Goal: Check status: Check status

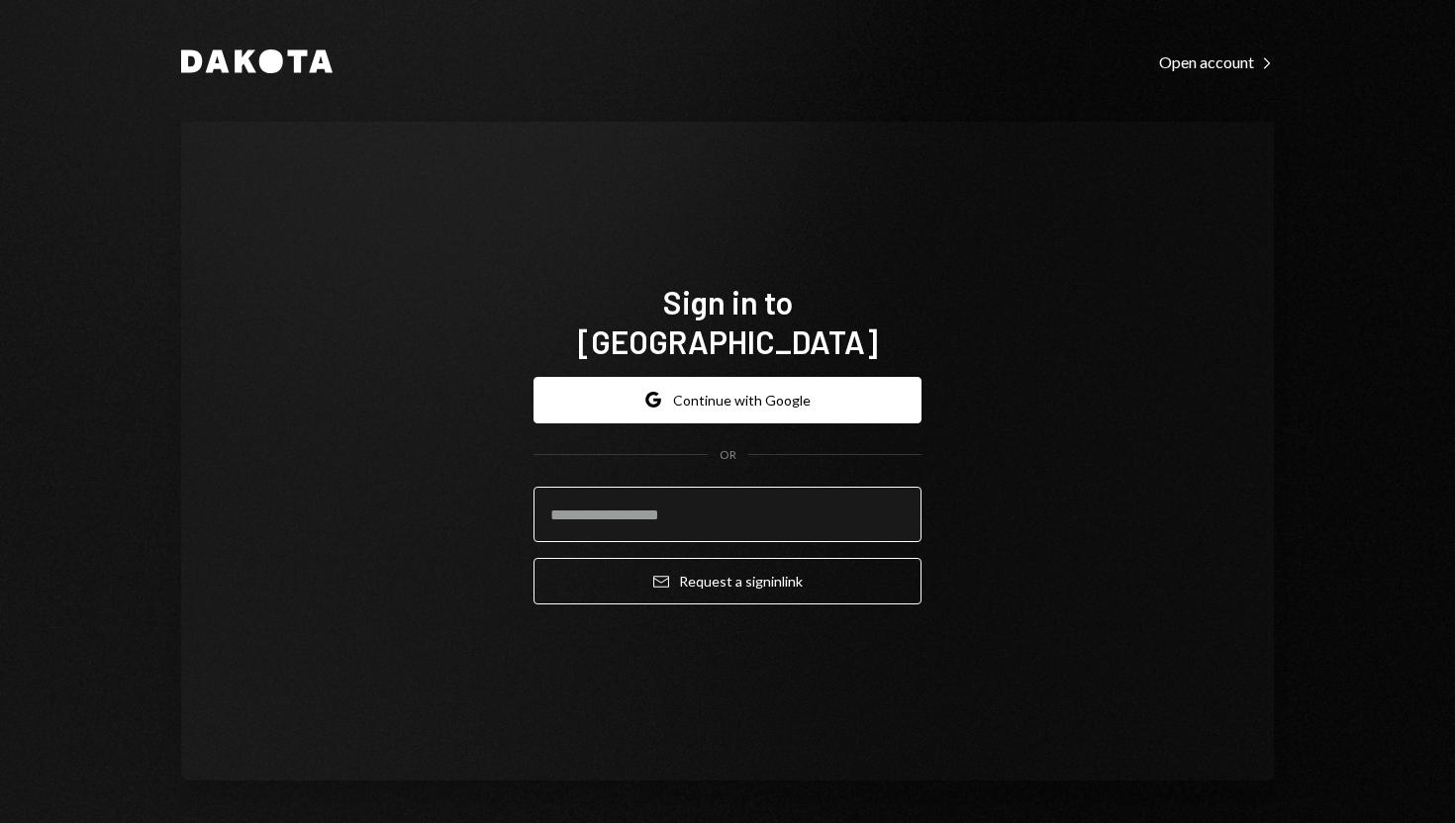
click at [691, 498] on input "email" at bounding box center [727, 514] width 388 height 55
paste input "**********"
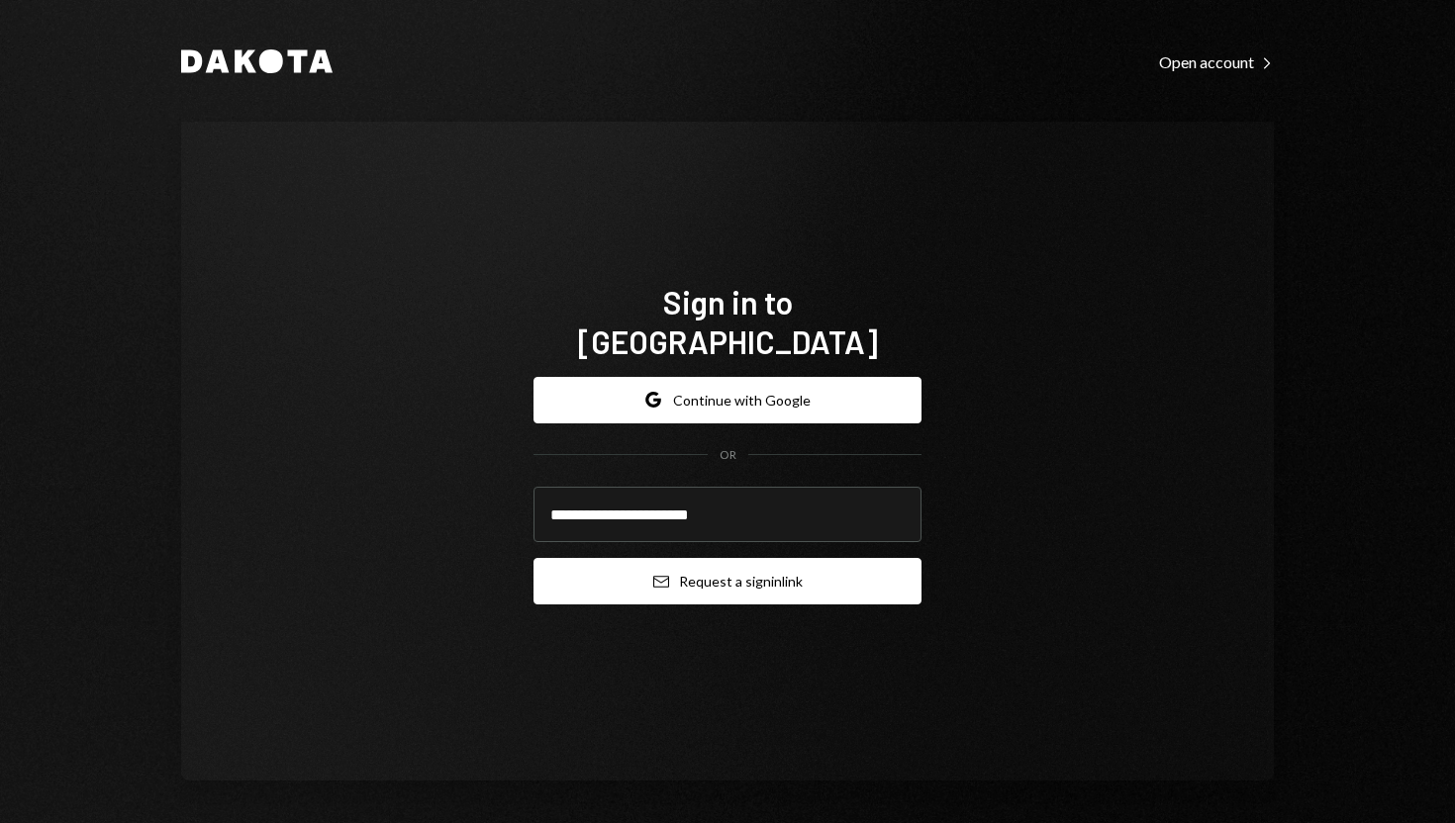
type input "**********"
click at [623, 574] on button "Email Request a sign in link" at bounding box center [727, 581] width 388 height 47
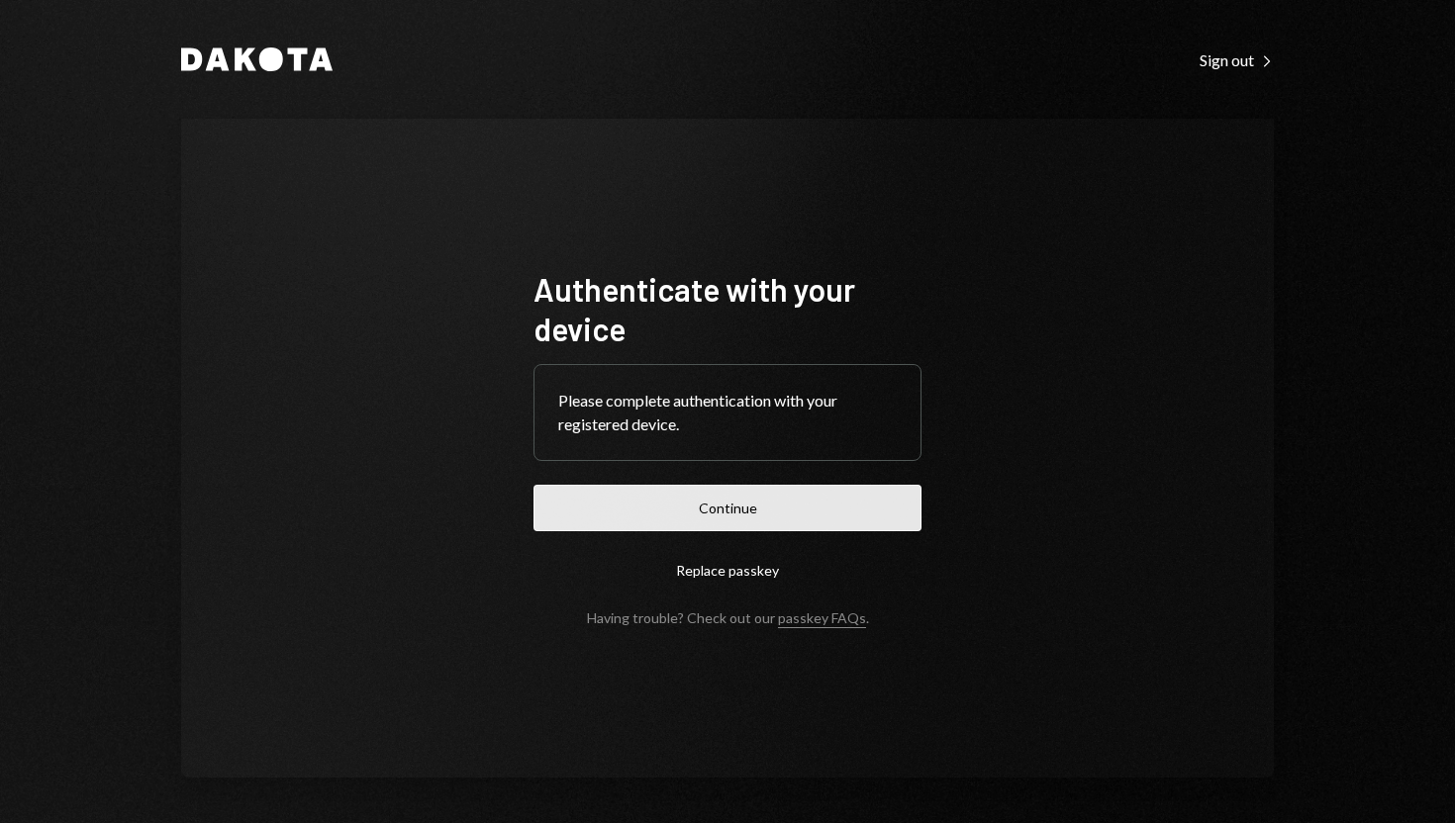
click at [626, 498] on button "Continue" at bounding box center [727, 508] width 388 height 47
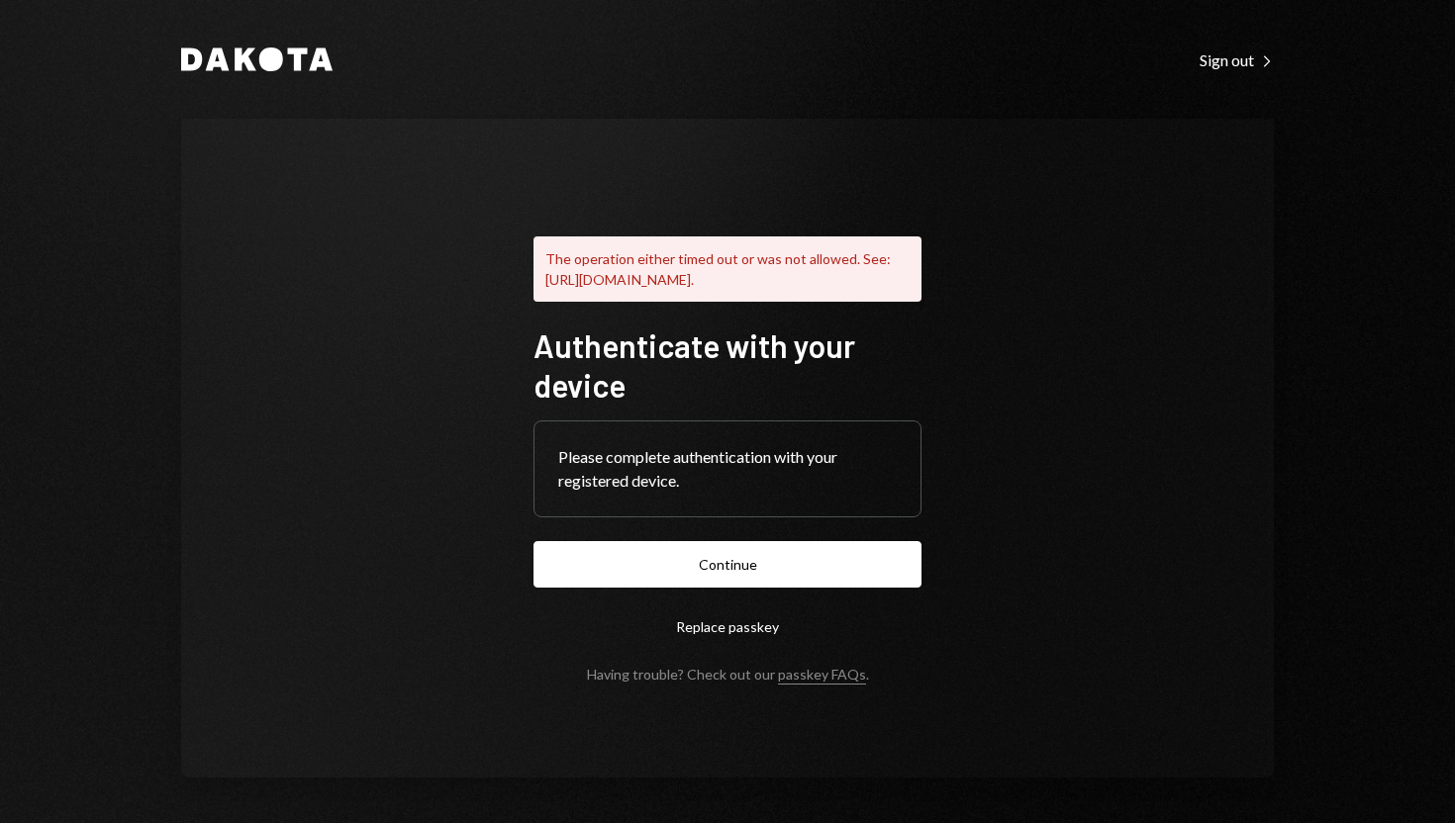
click at [822, 477] on div "Please complete authentication with your registered device." at bounding box center [727, 469] width 338 height 48
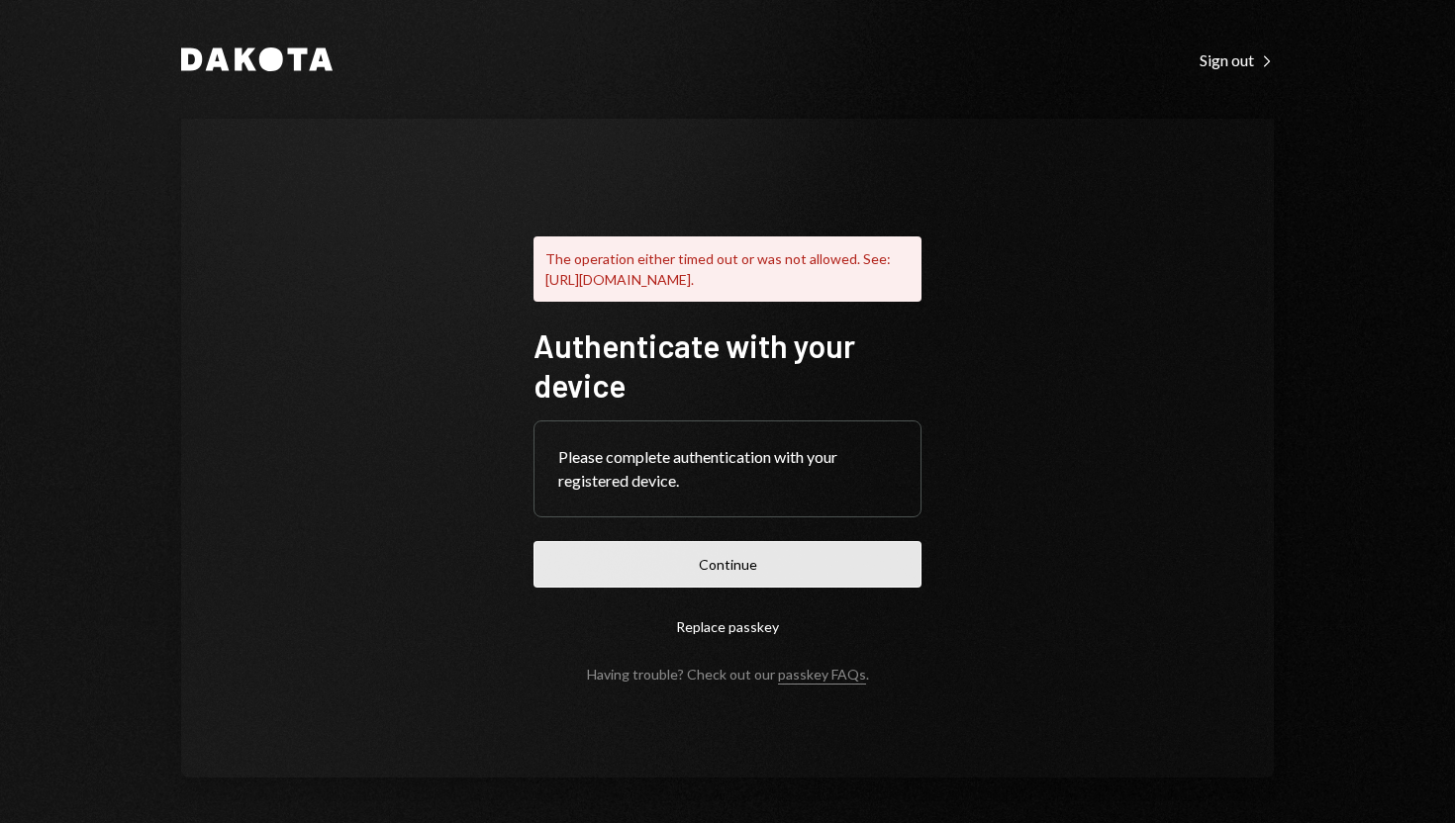
click at [739, 570] on button "Continue" at bounding box center [727, 564] width 388 height 47
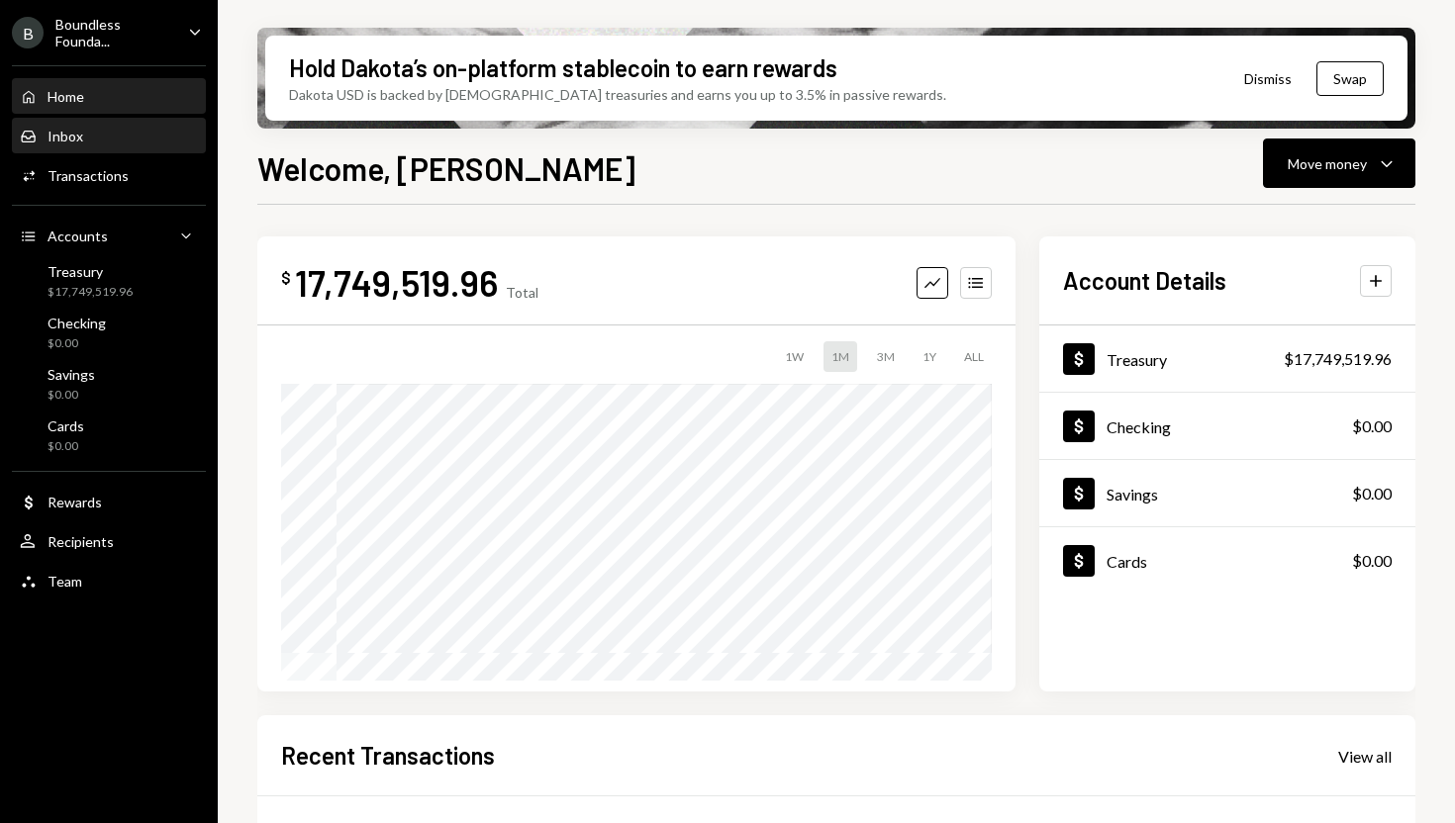
click at [110, 147] on div "Inbox Inbox" at bounding box center [109, 137] width 178 height 34
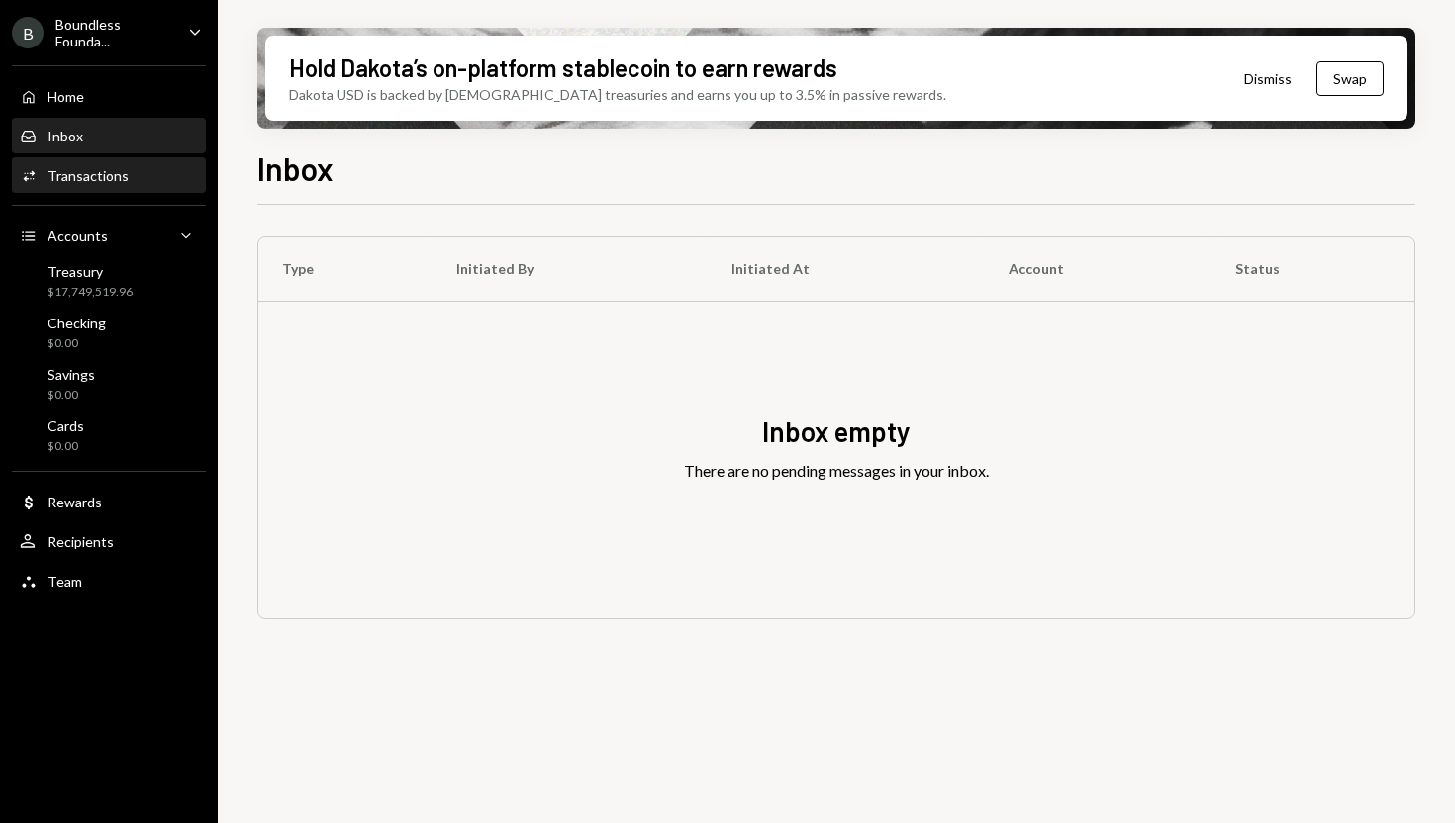
click at [110, 175] on div "Transactions" at bounding box center [88, 175] width 81 height 17
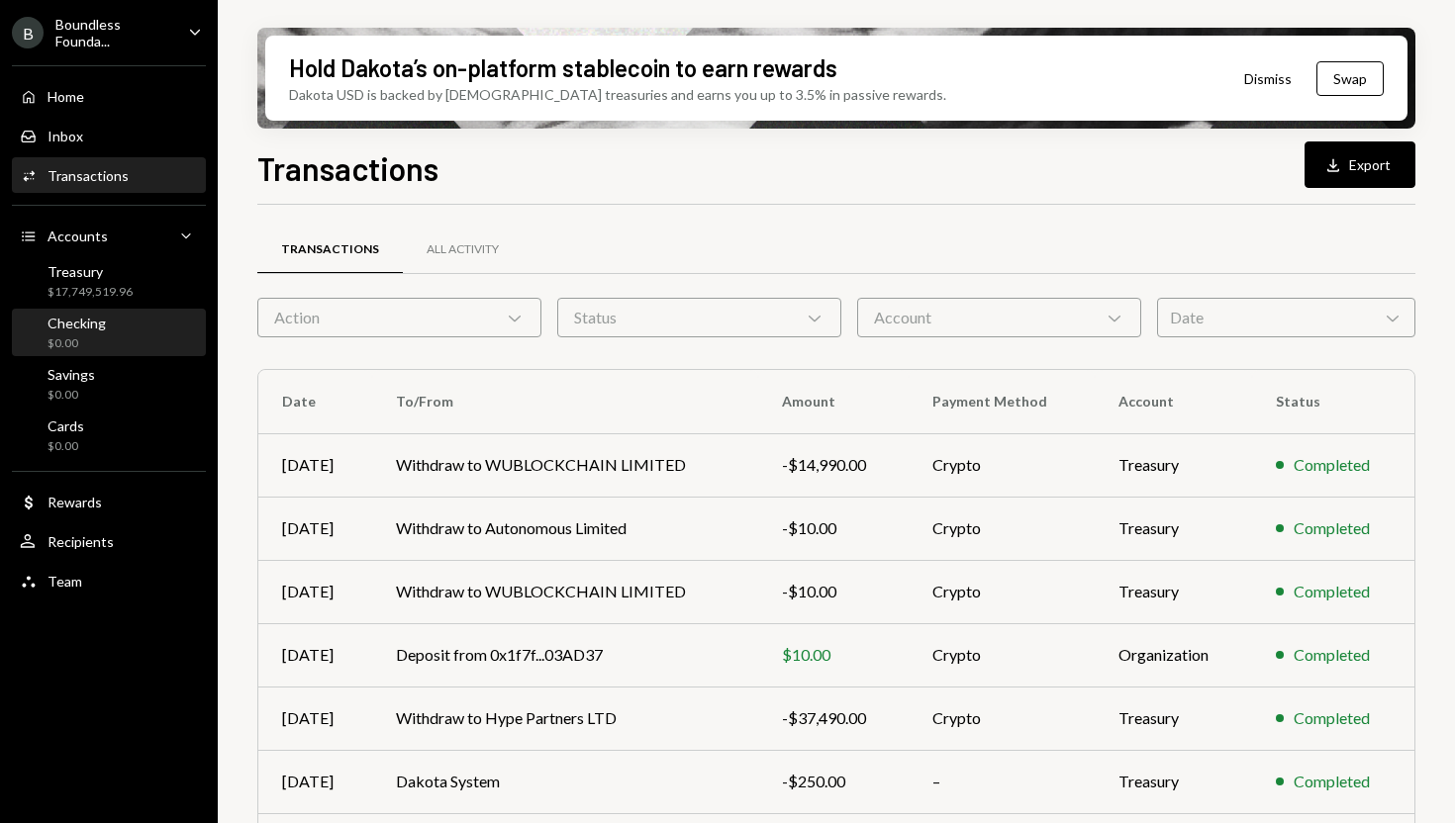
click at [84, 339] on div "$0.00" at bounding box center [77, 343] width 58 height 17
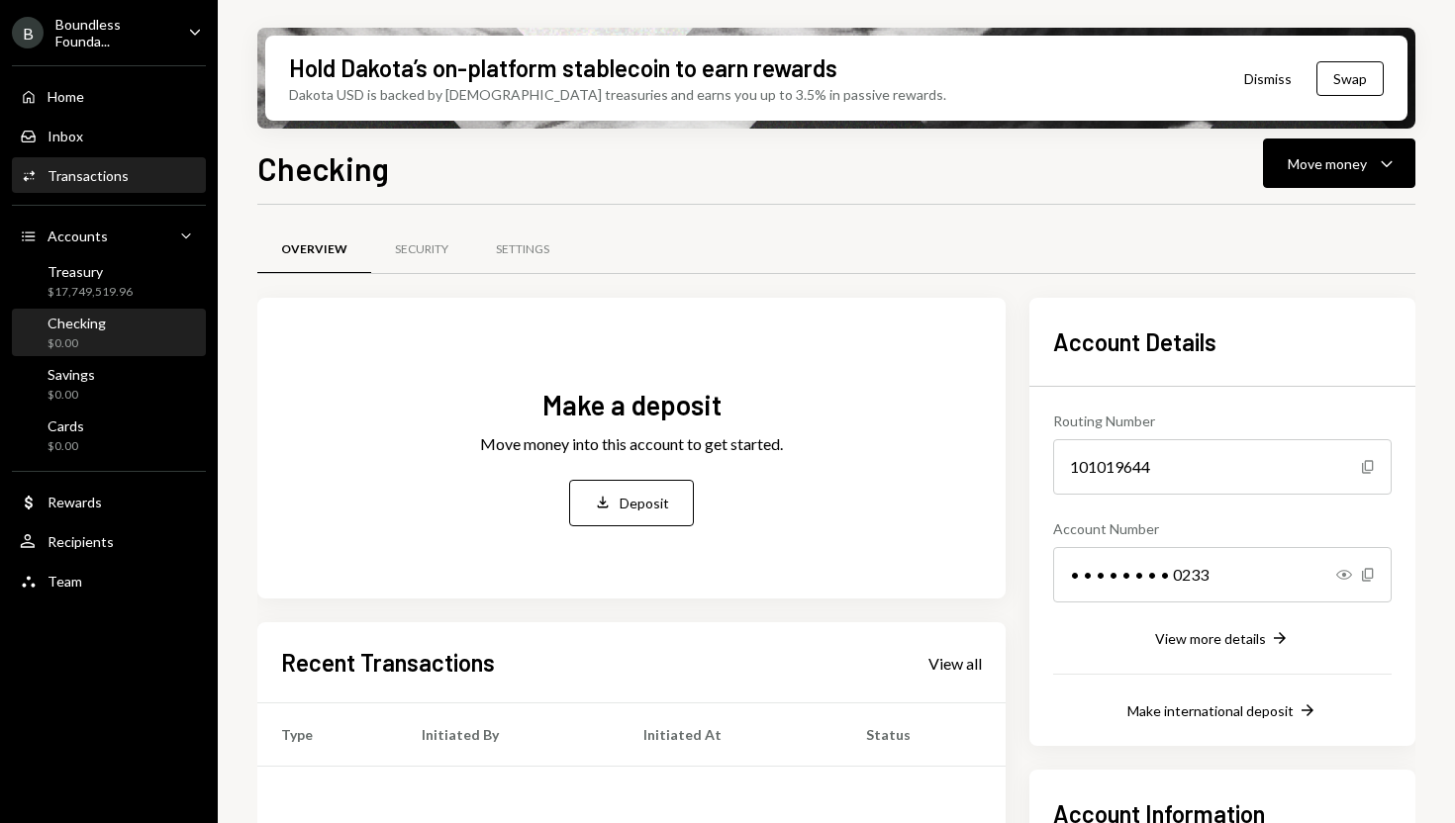
click at [90, 172] on div "Transactions" at bounding box center [88, 175] width 81 height 17
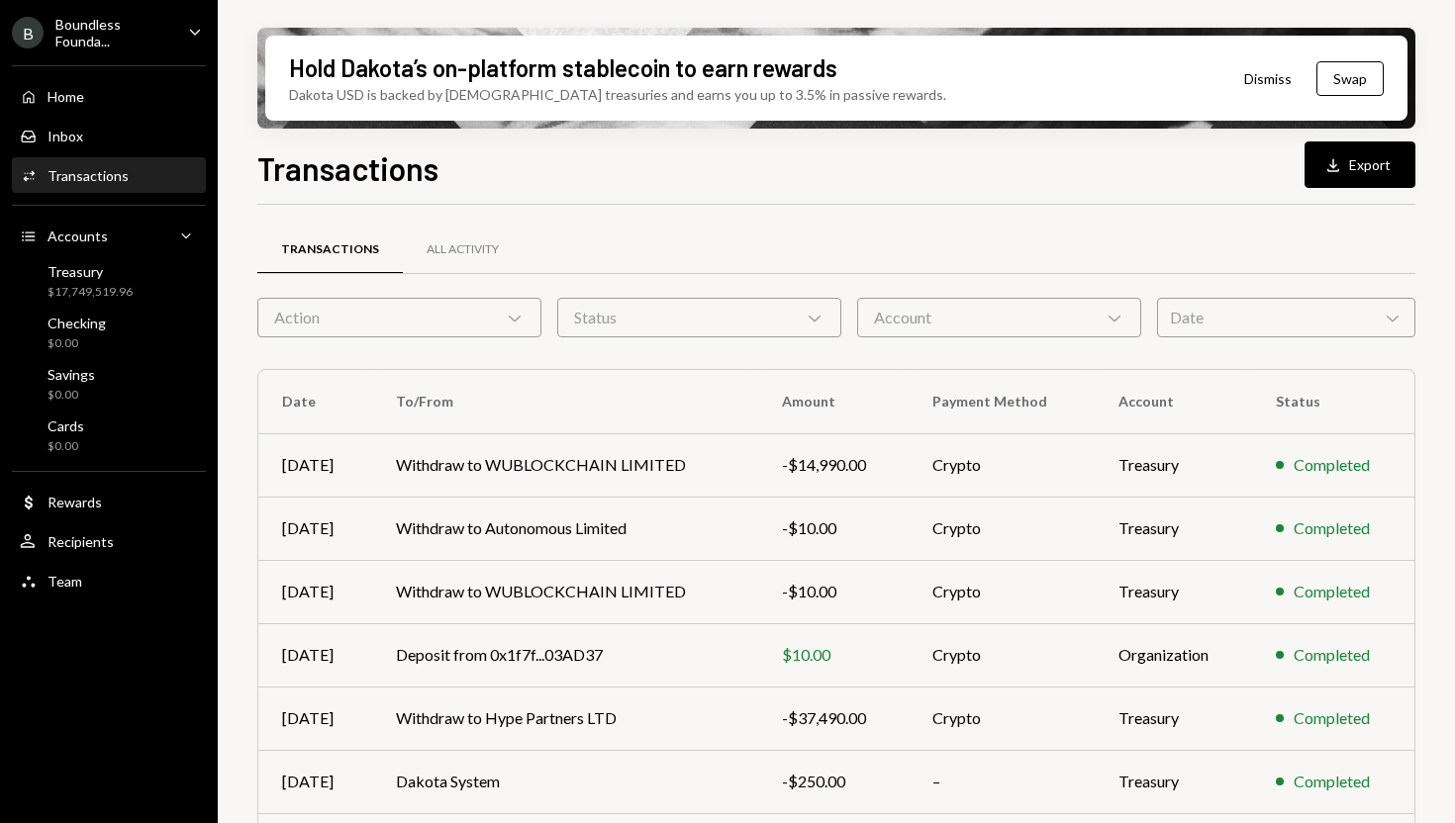
click at [710, 321] on div "Status Chevron Down" at bounding box center [699, 318] width 284 height 40
click at [929, 325] on div "Account Chevron Down" at bounding box center [999, 318] width 284 height 40
click at [874, 227] on div "Transactions All Activity" at bounding box center [836, 250] width 1158 height 50
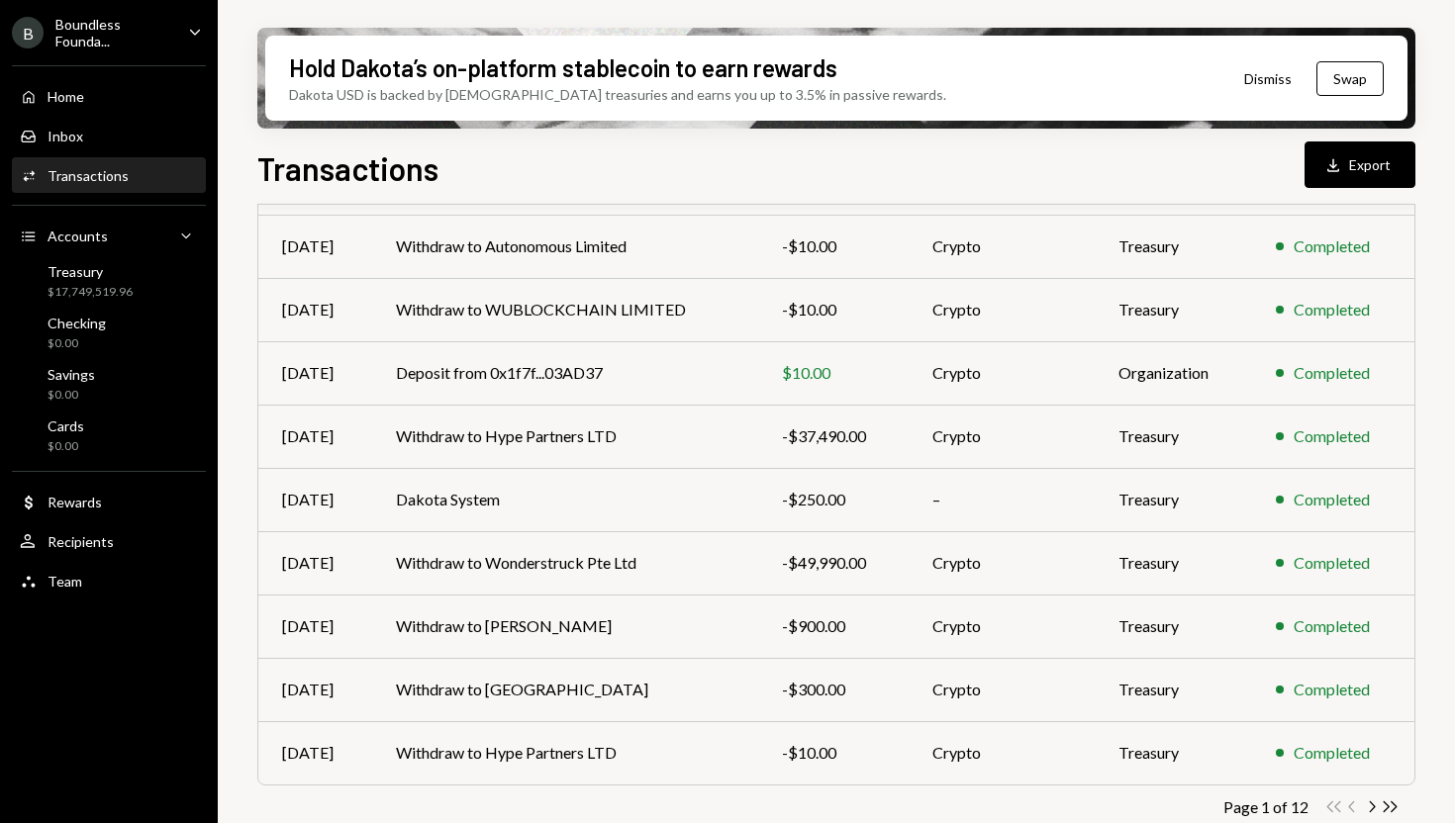
scroll to position [304, 0]
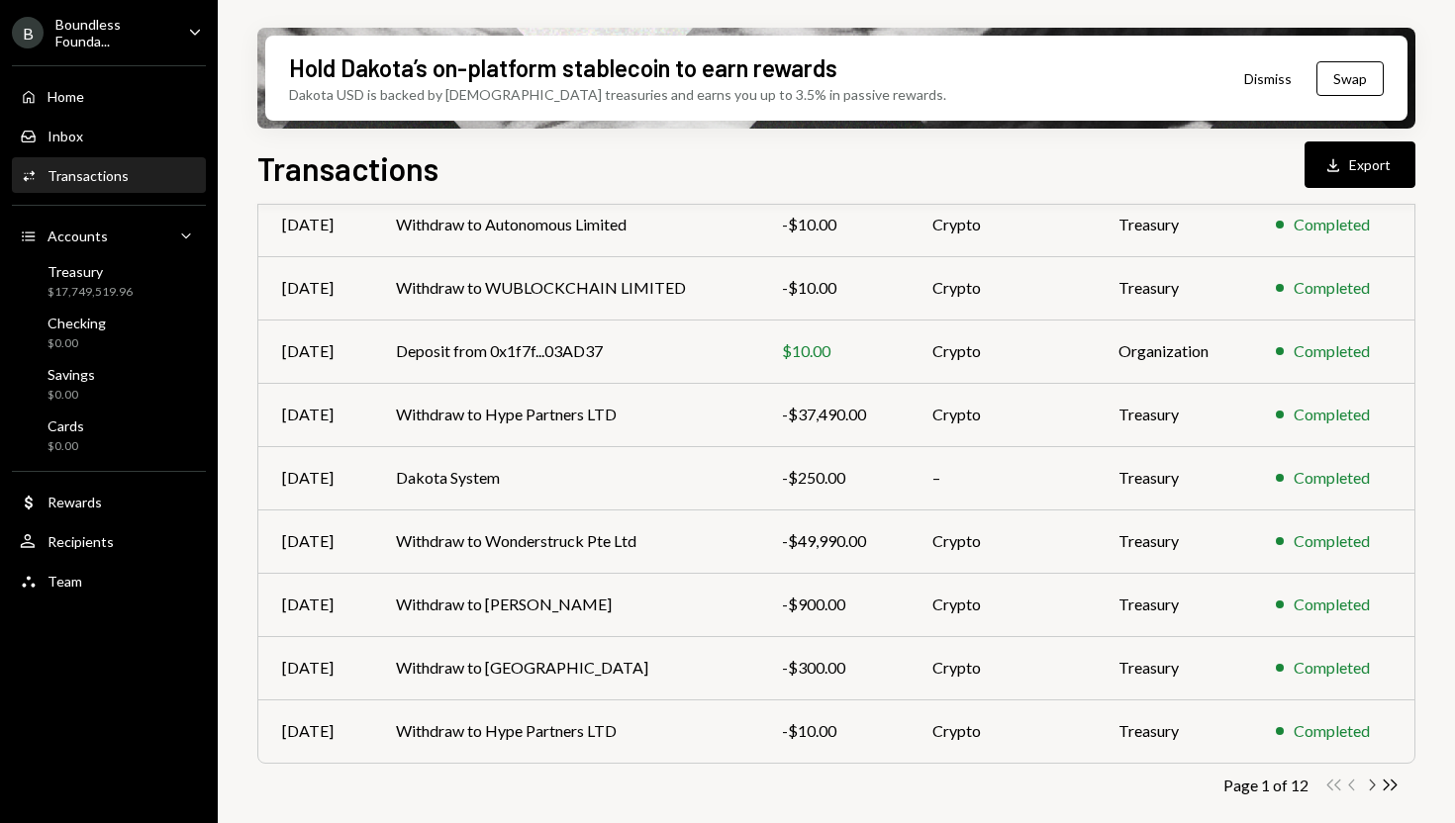
click at [1373, 783] on icon "button" at bounding box center [1373, 785] width 6 height 11
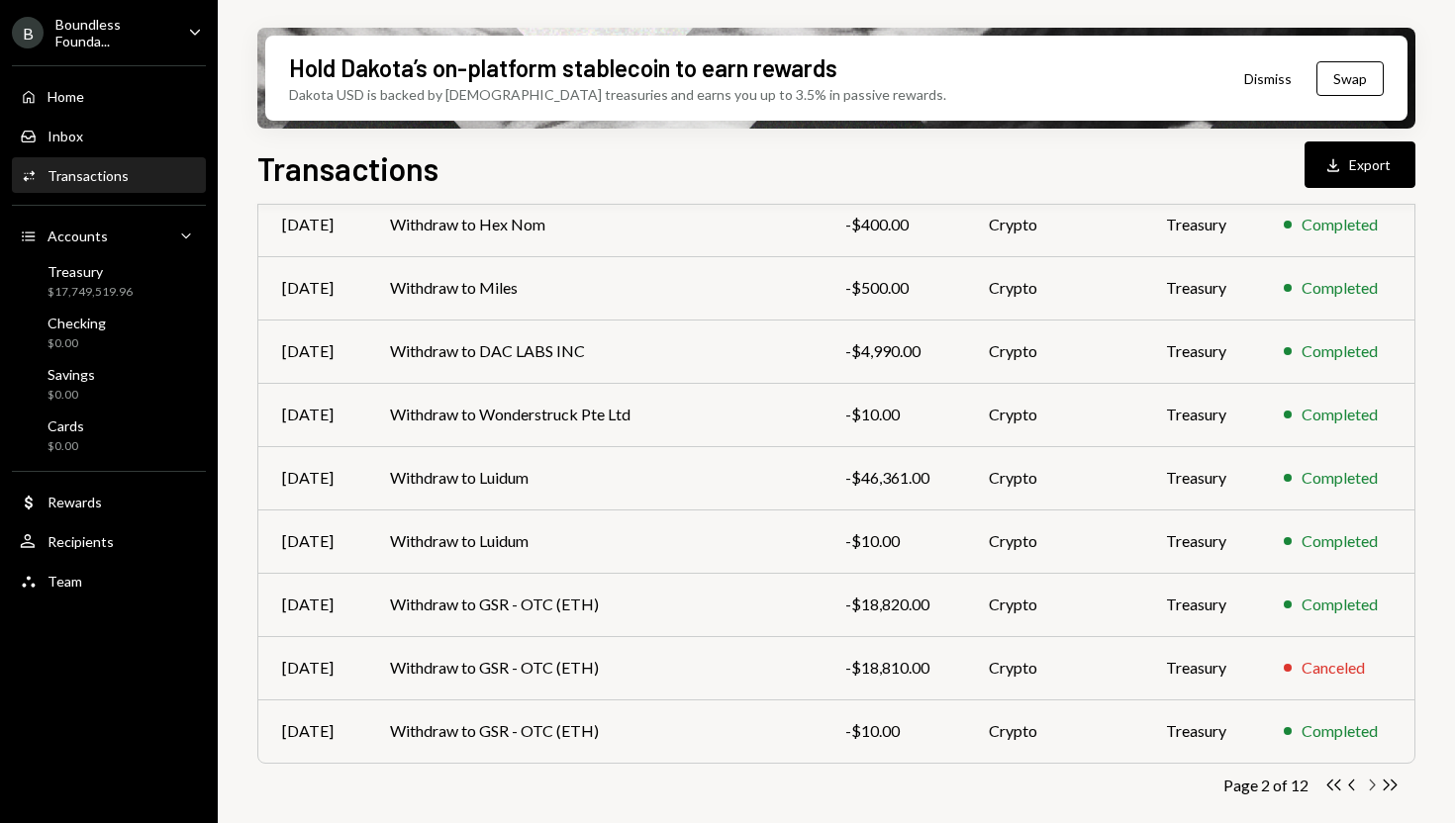
click at [1374, 782] on icon "Chevron Right" at bounding box center [1371, 785] width 19 height 19
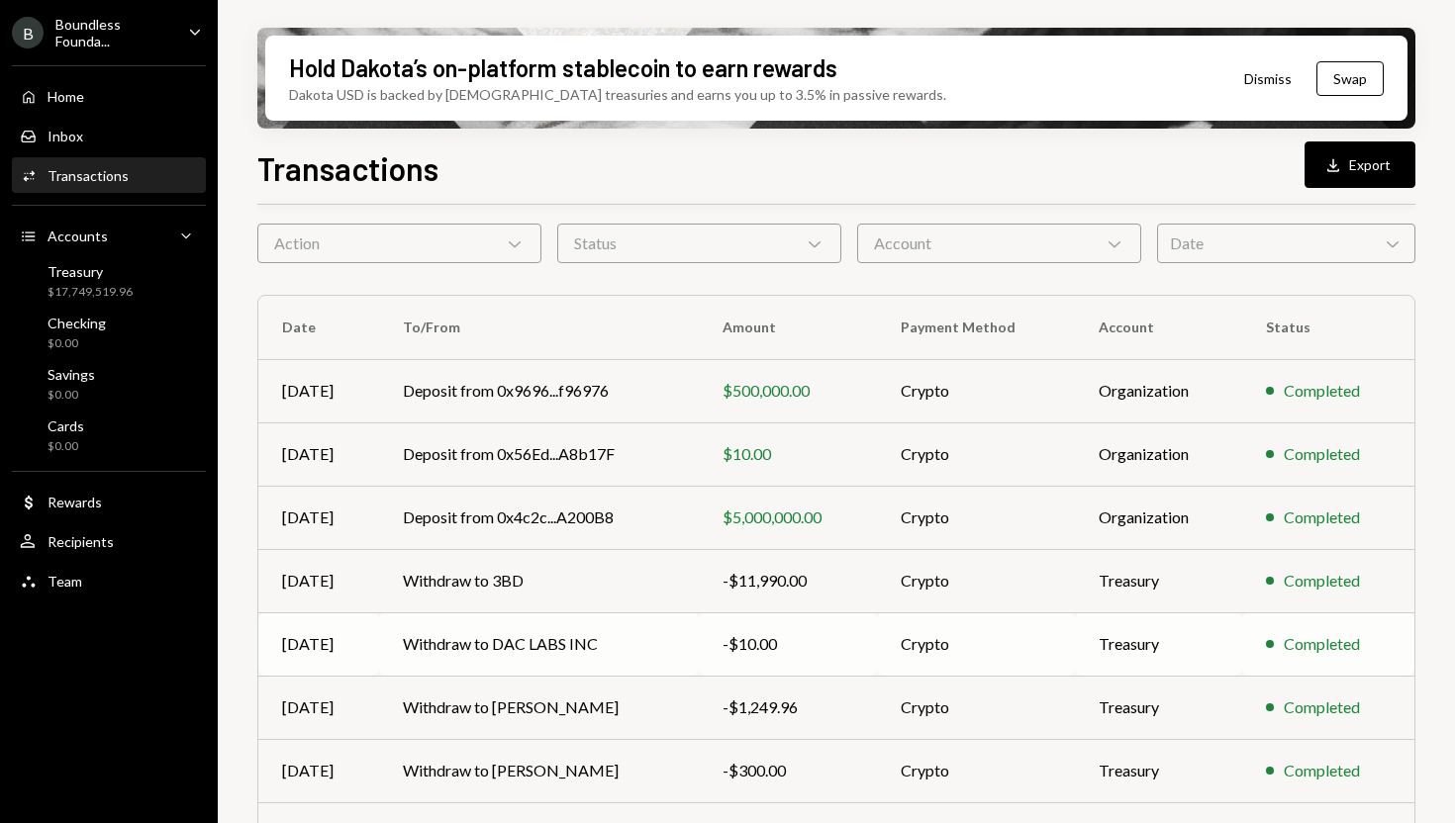
scroll to position [71, 0]
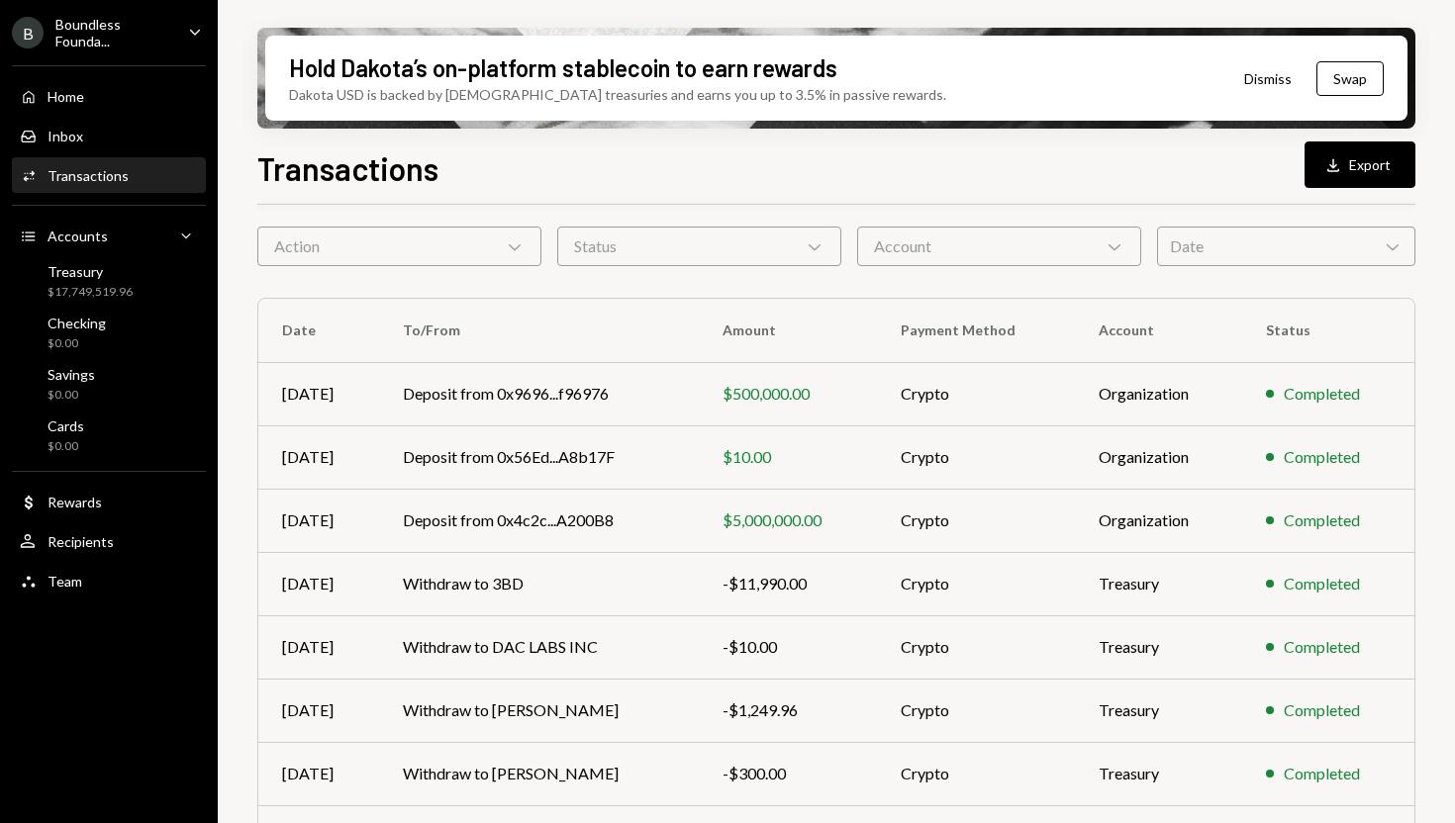
click at [748, 246] on div "Status Chevron Down" at bounding box center [699, 247] width 284 height 40
click at [967, 242] on div "Account Chevron Down" at bounding box center [999, 247] width 284 height 40
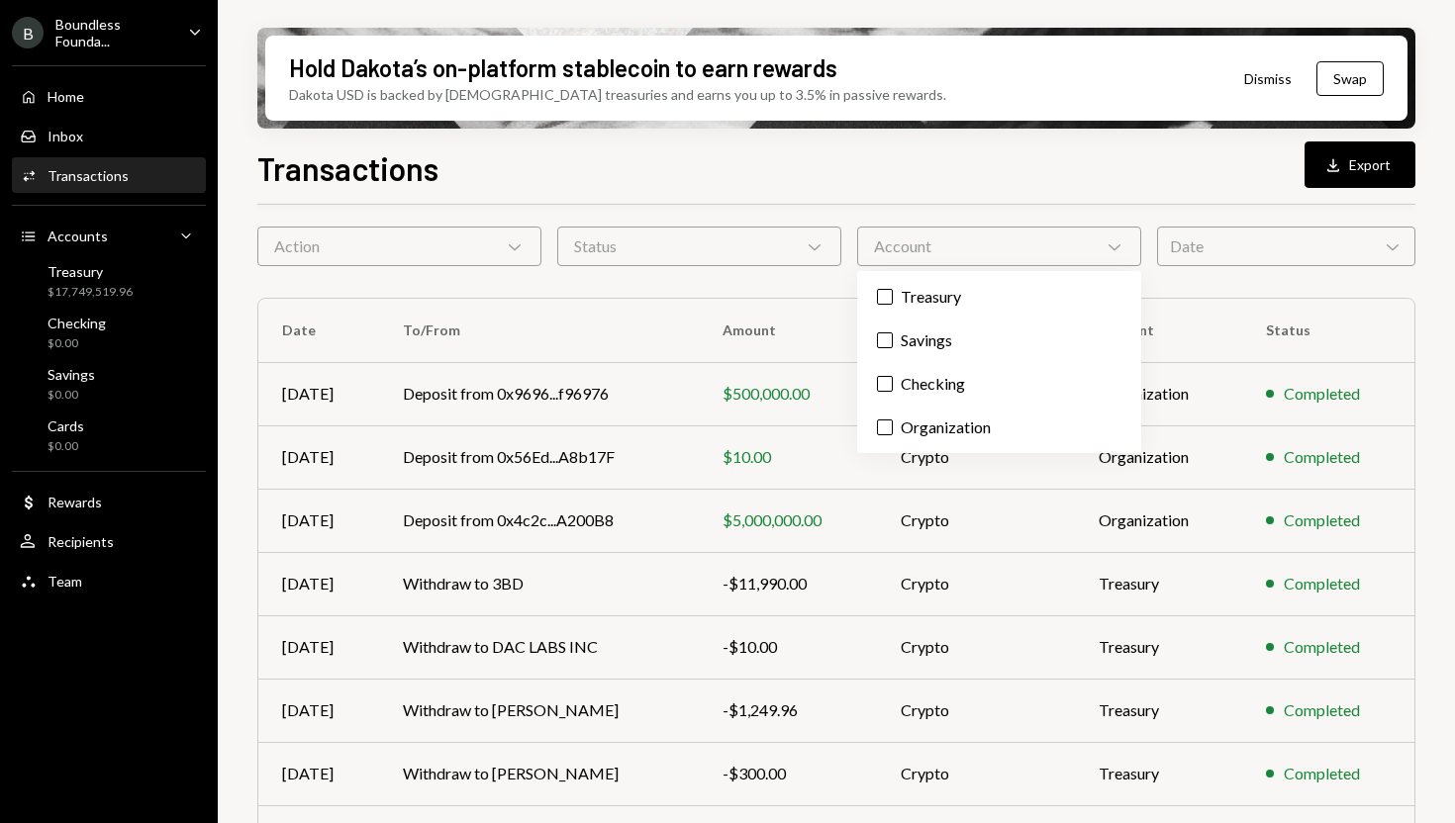
click at [967, 245] on div "Account Chevron Down" at bounding box center [999, 247] width 284 height 40
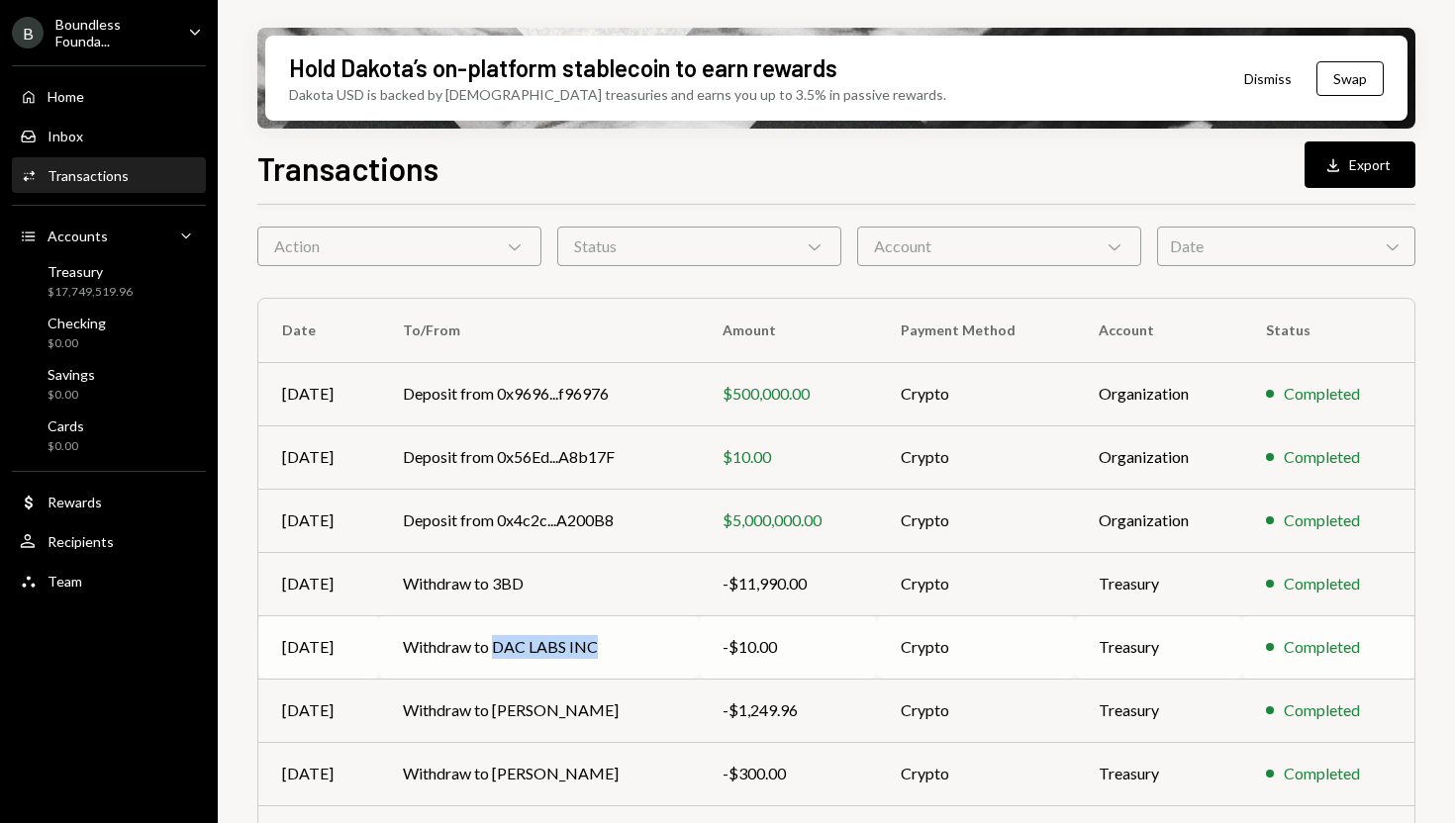
drag, startPoint x: 491, startPoint y: 648, endPoint x: 591, endPoint y: 645, distance: 100.0
click at [591, 645] on td "Withdraw to DAC LABS INC" at bounding box center [539, 647] width 321 height 63
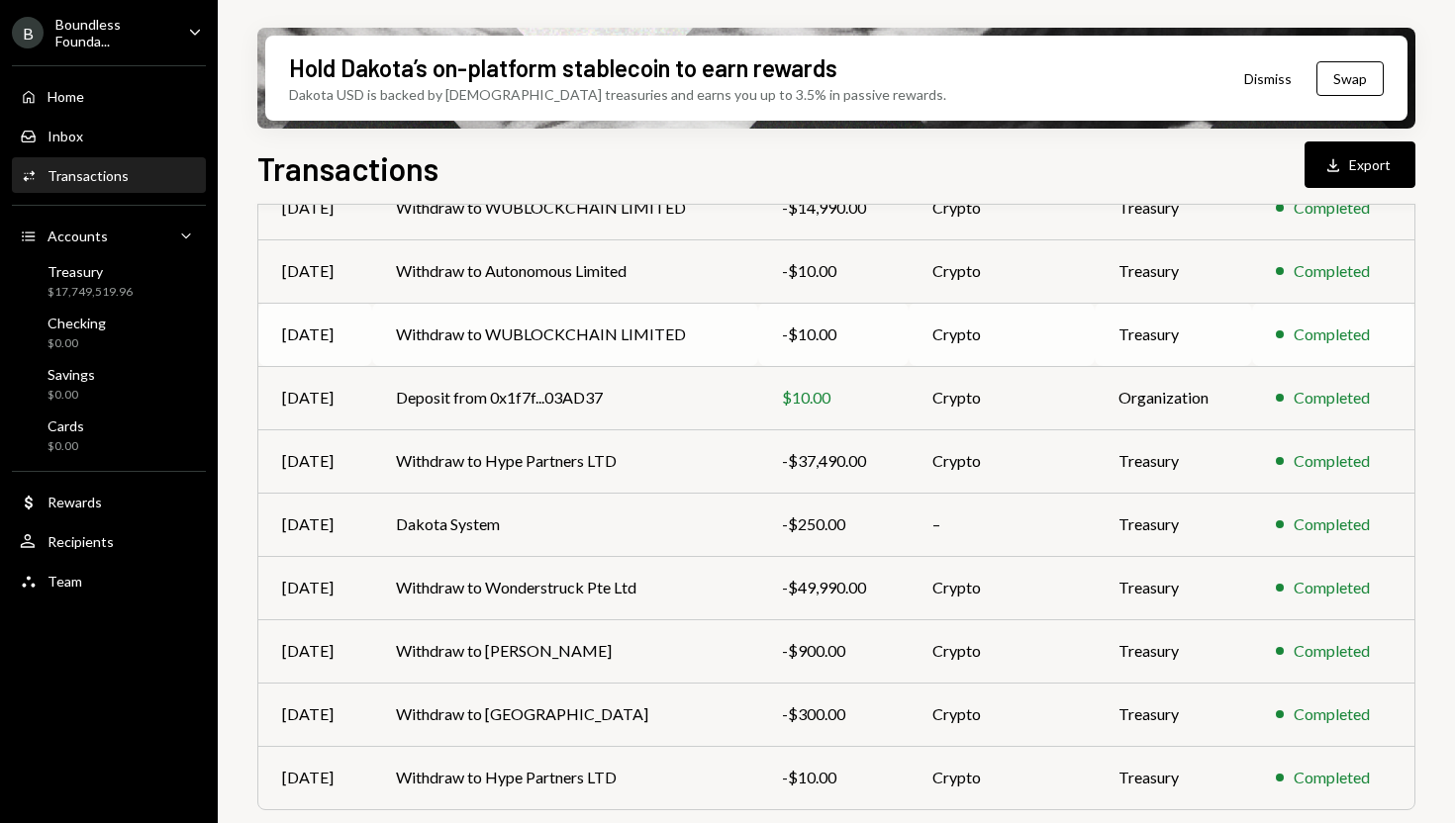
scroll to position [304, 0]
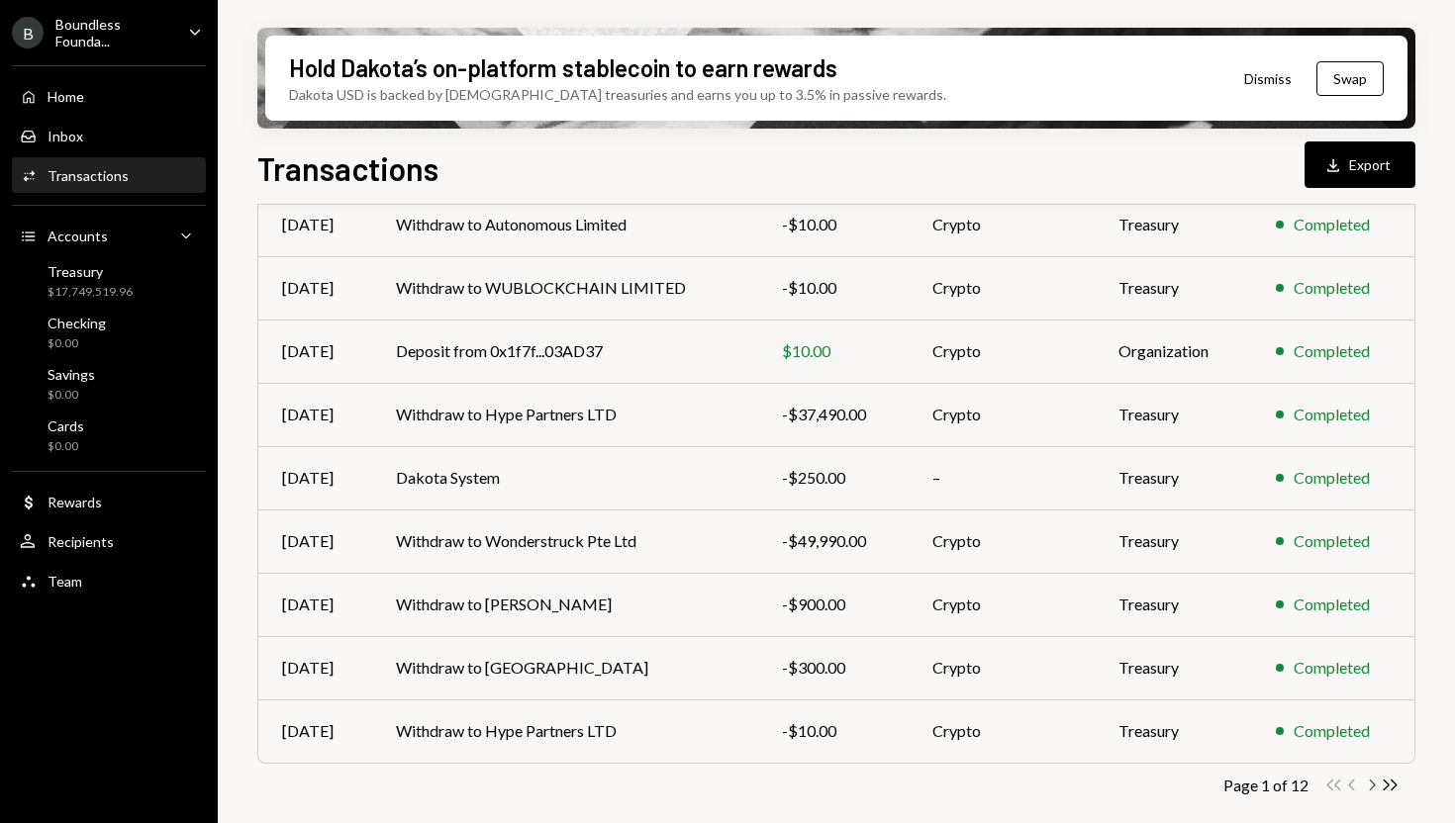
click at [1374, 787] on icon "Chevron Right" at bounding box center [1371, 785] width 19 height 19
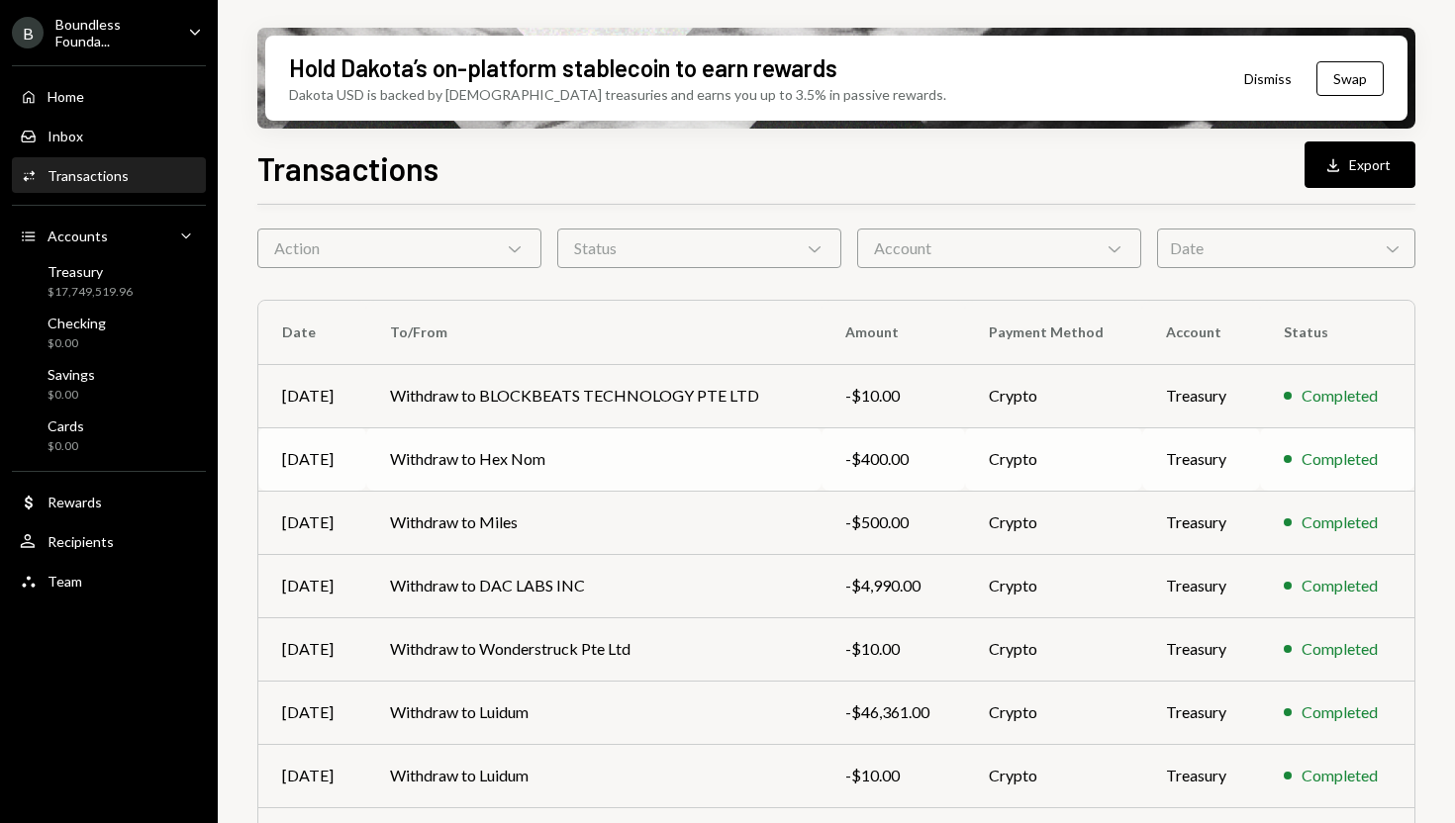
scroll to position [78, 0]
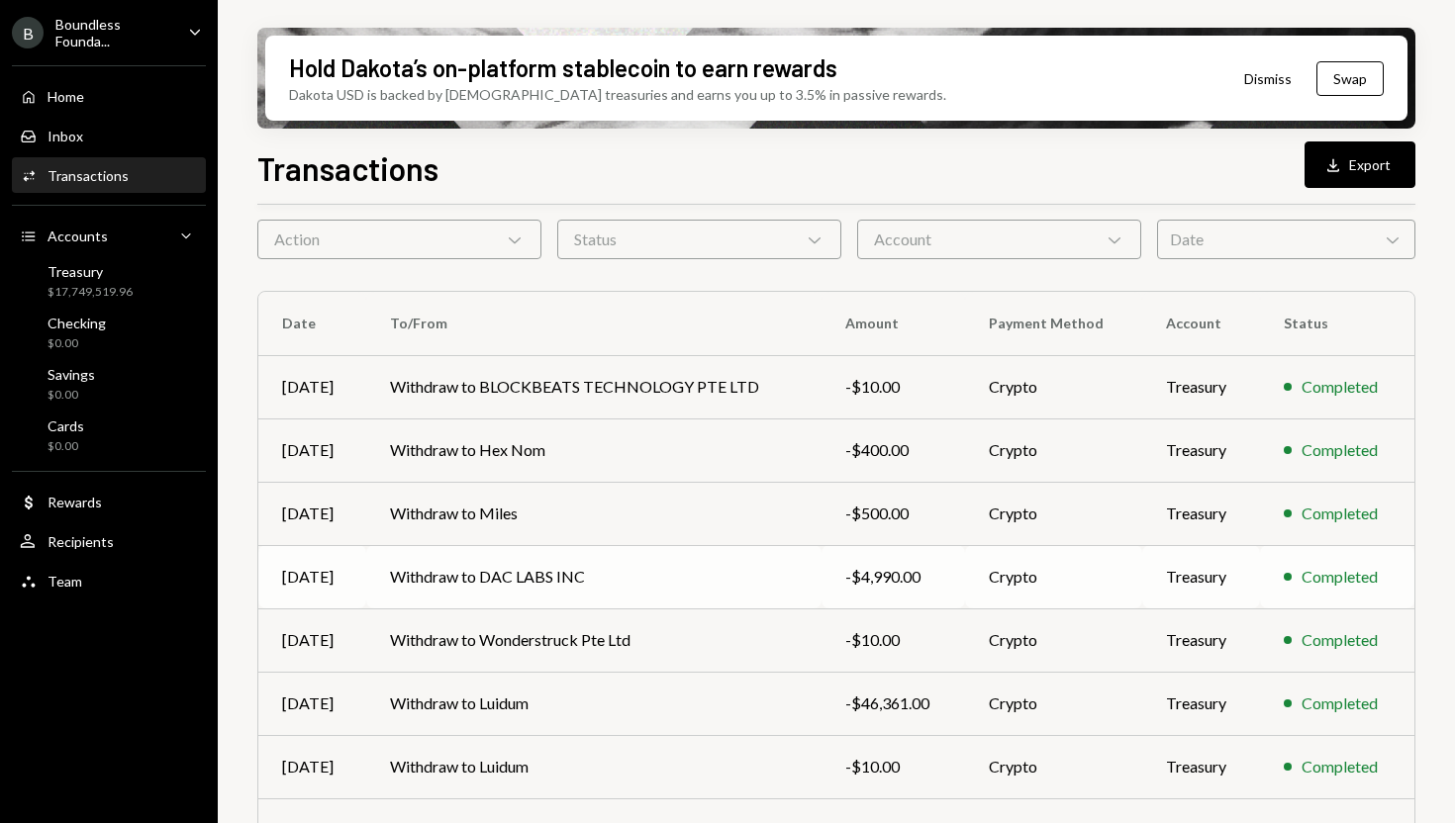
click at [486, 568] on td "Withdraw to DAC LABS INC" at bounding box center [593, 576] width 455 height 63
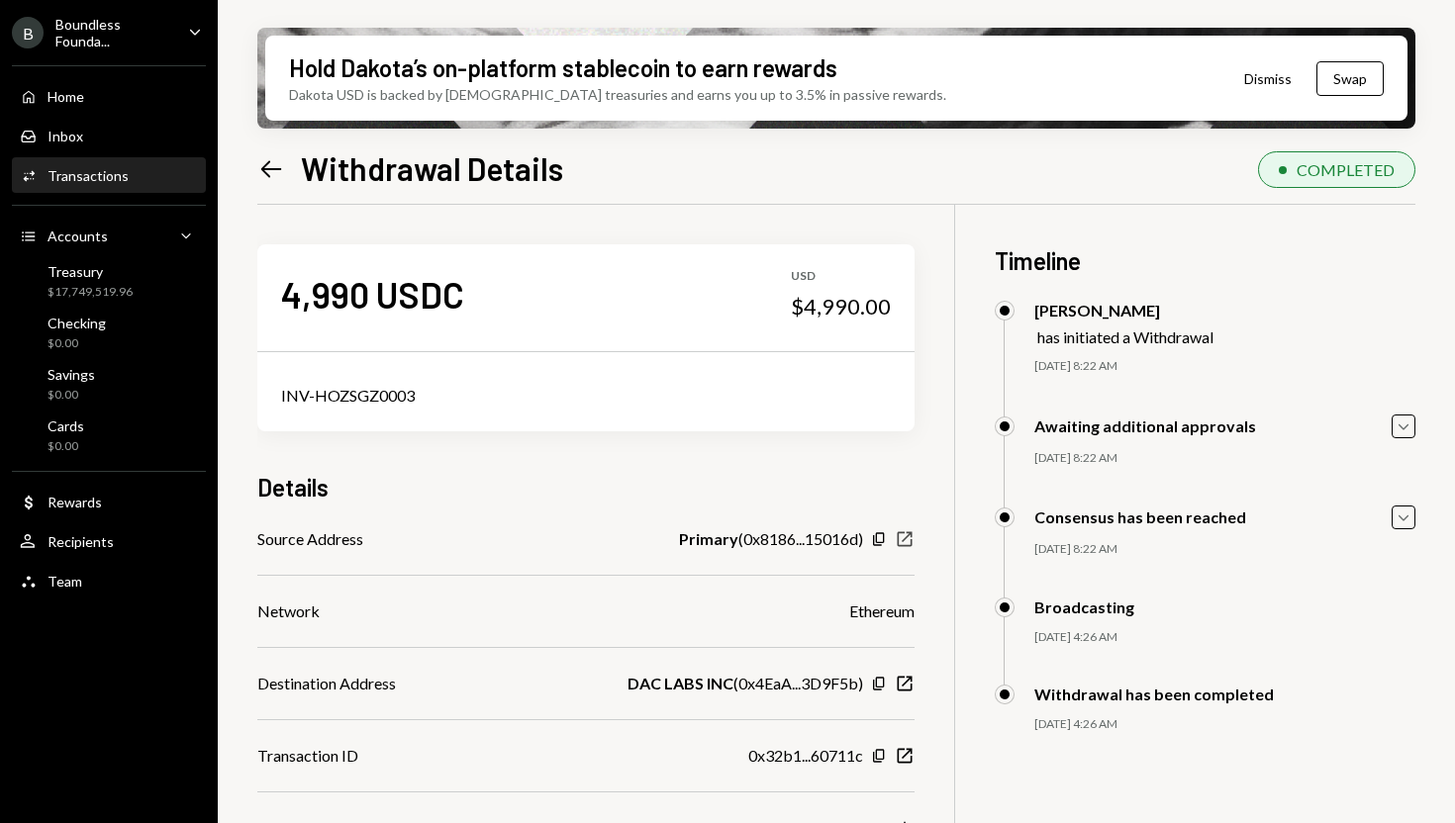
click at [909, 536] on icon "New Window" at bounding box center [905, 539] width 20 height 20
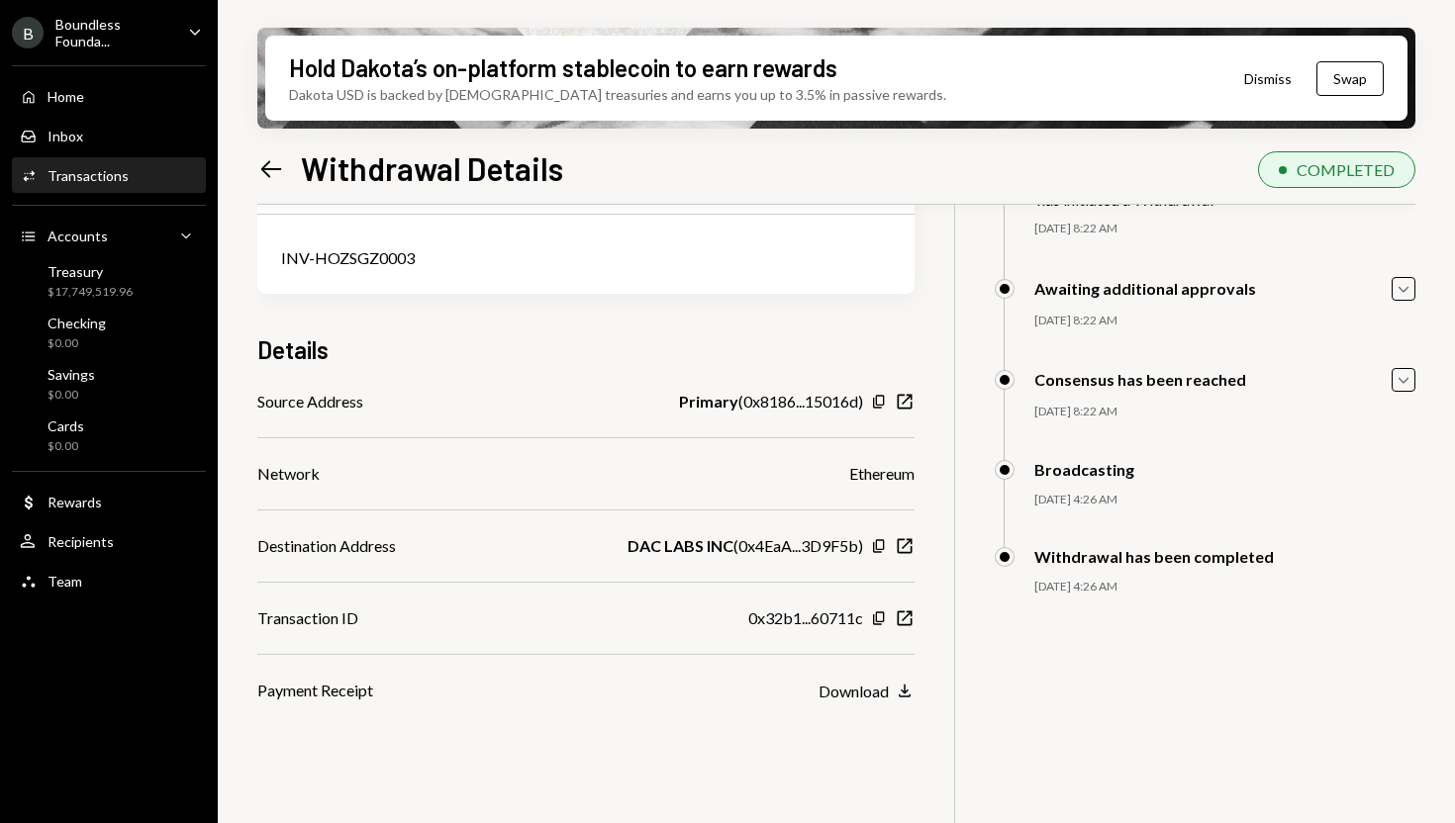
scroll to position [158, 0]
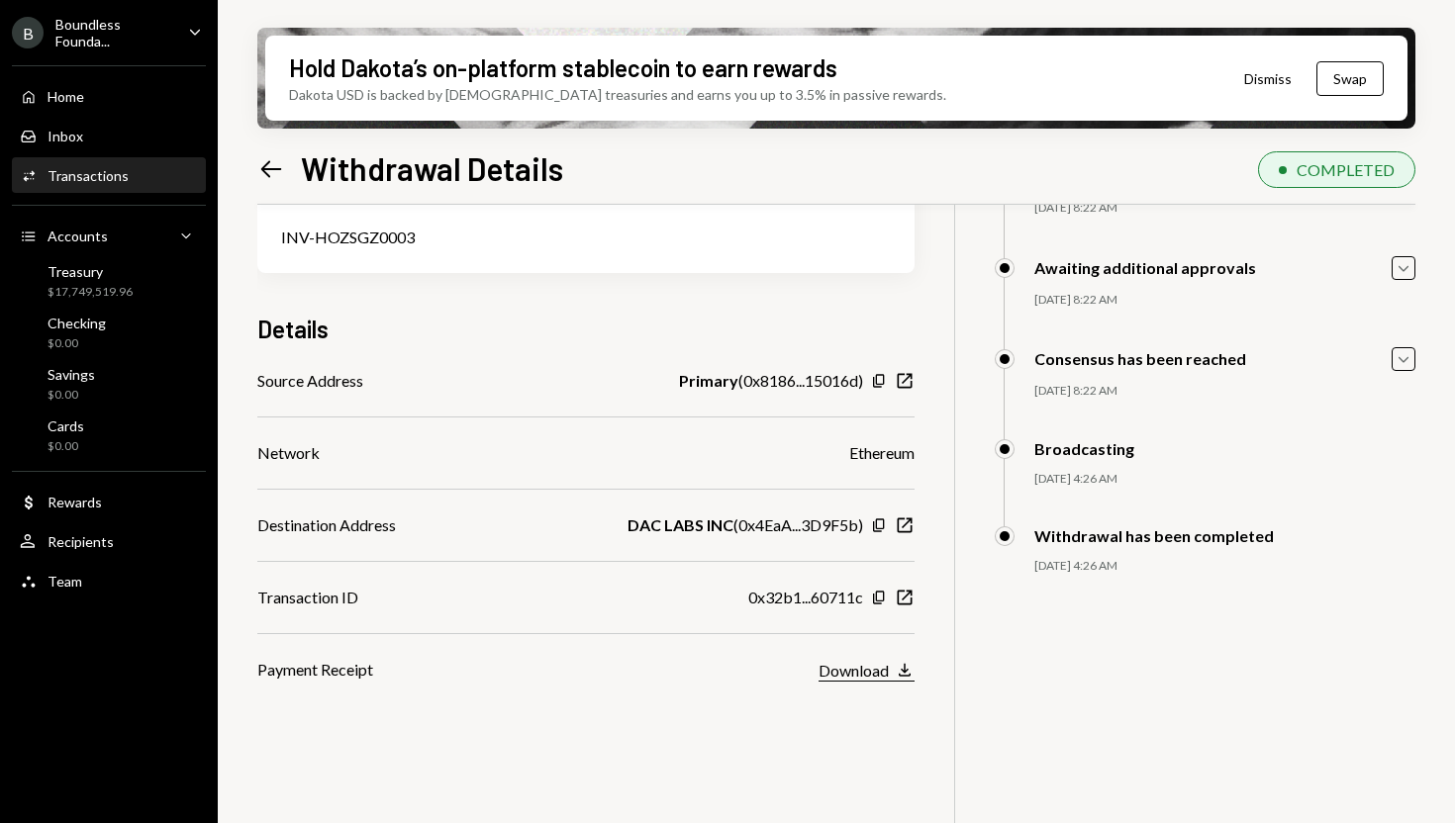
click at [900, 671] on icon "Download" at bounding box center [905, 670] width 20 height 20
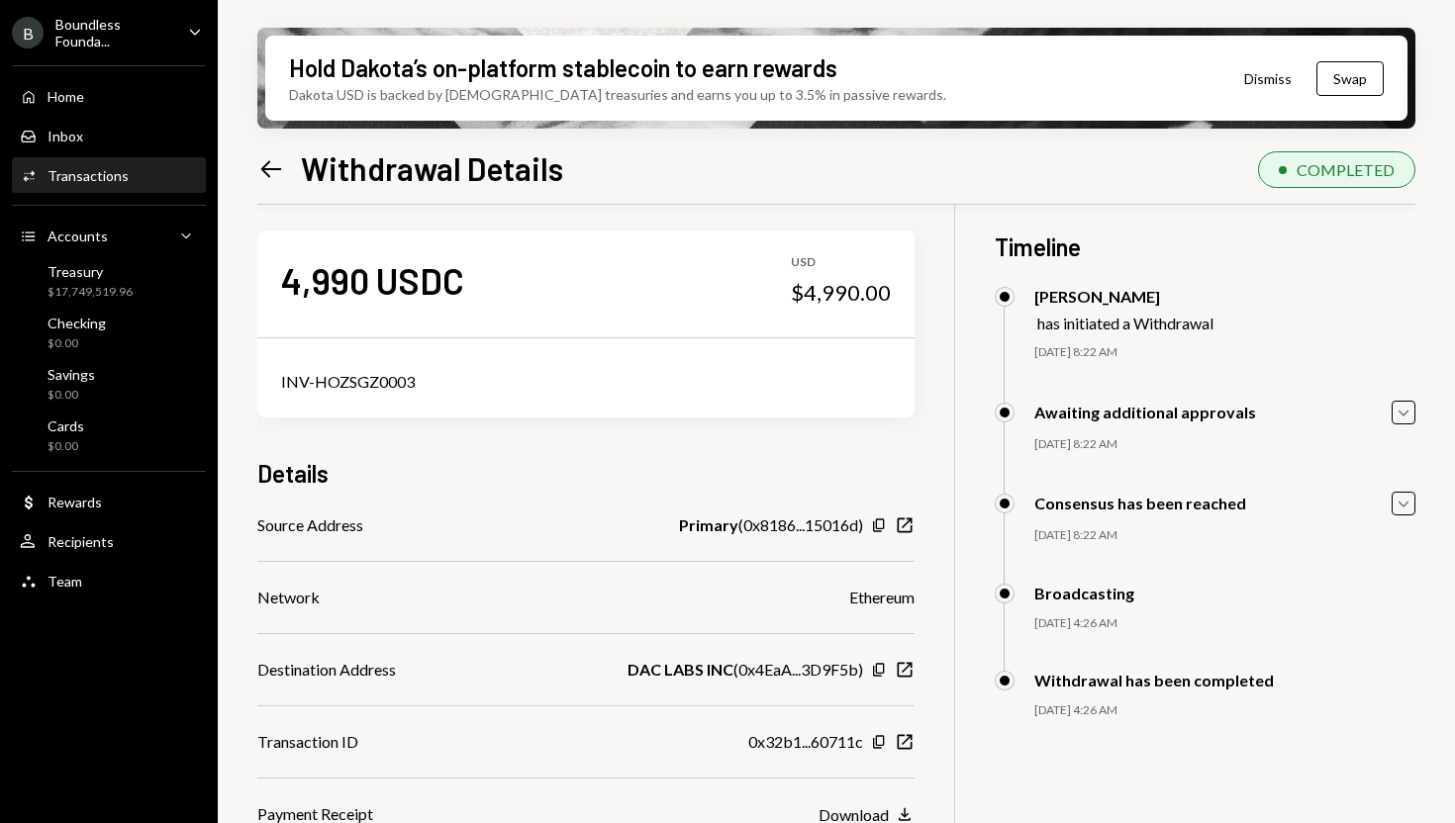
scroll to position [0, 0]
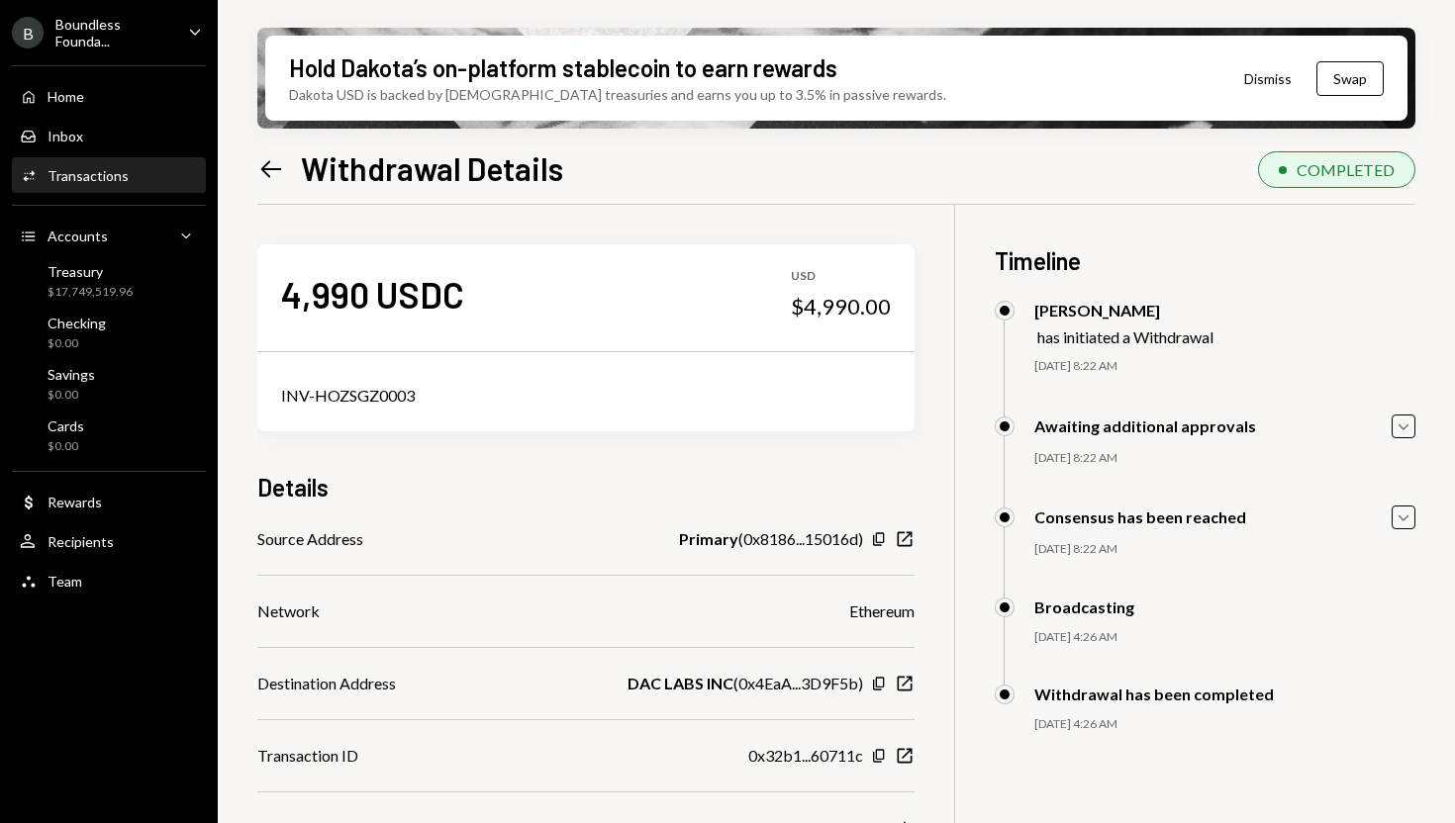
click at [272, 165] on icon "Left Arrow" at bounding box center [271, 169] width 28 height 28
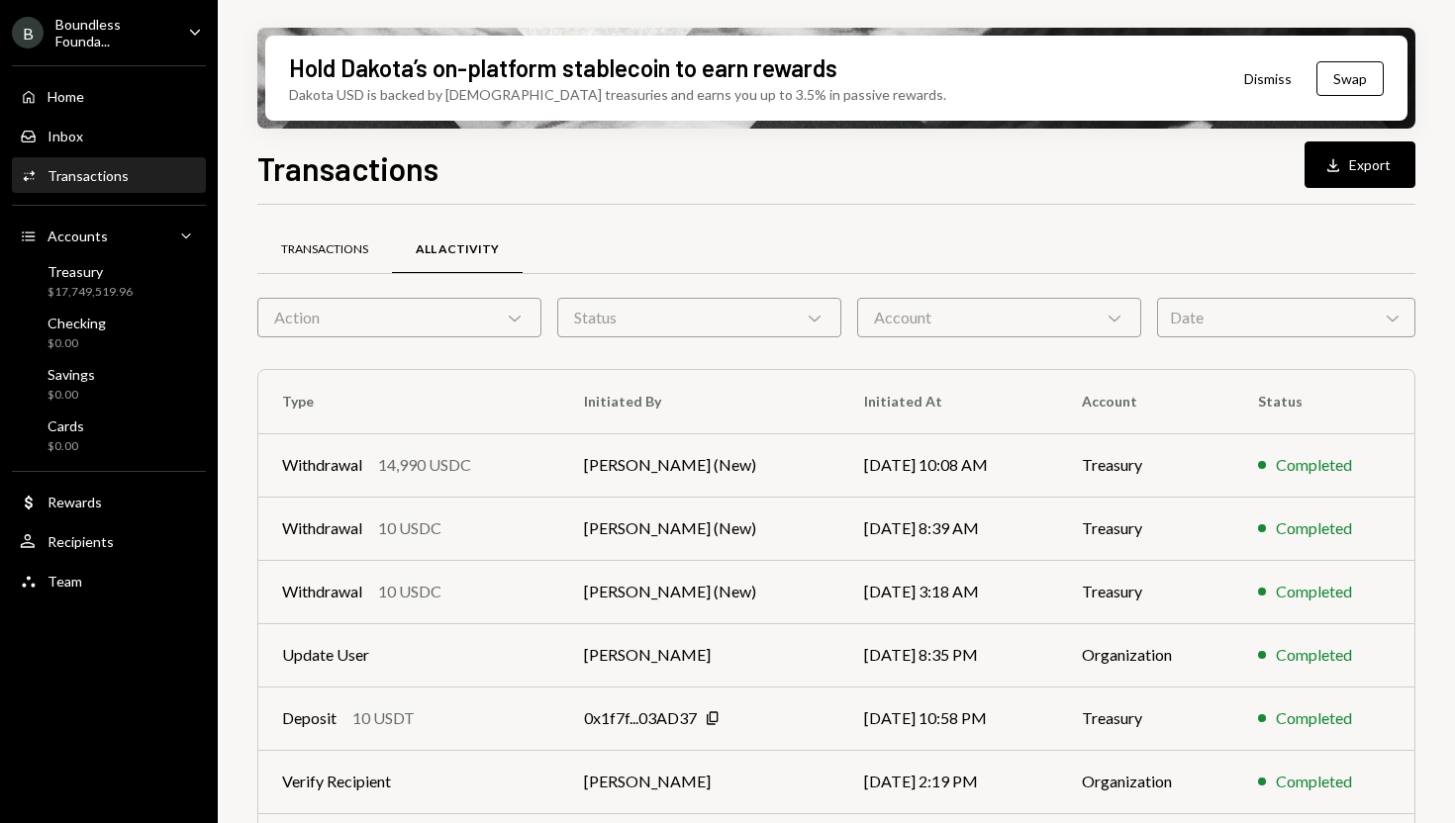
click at [318, 231] on div "Transactions" at bounding box center [324, 251] width 135 height 48
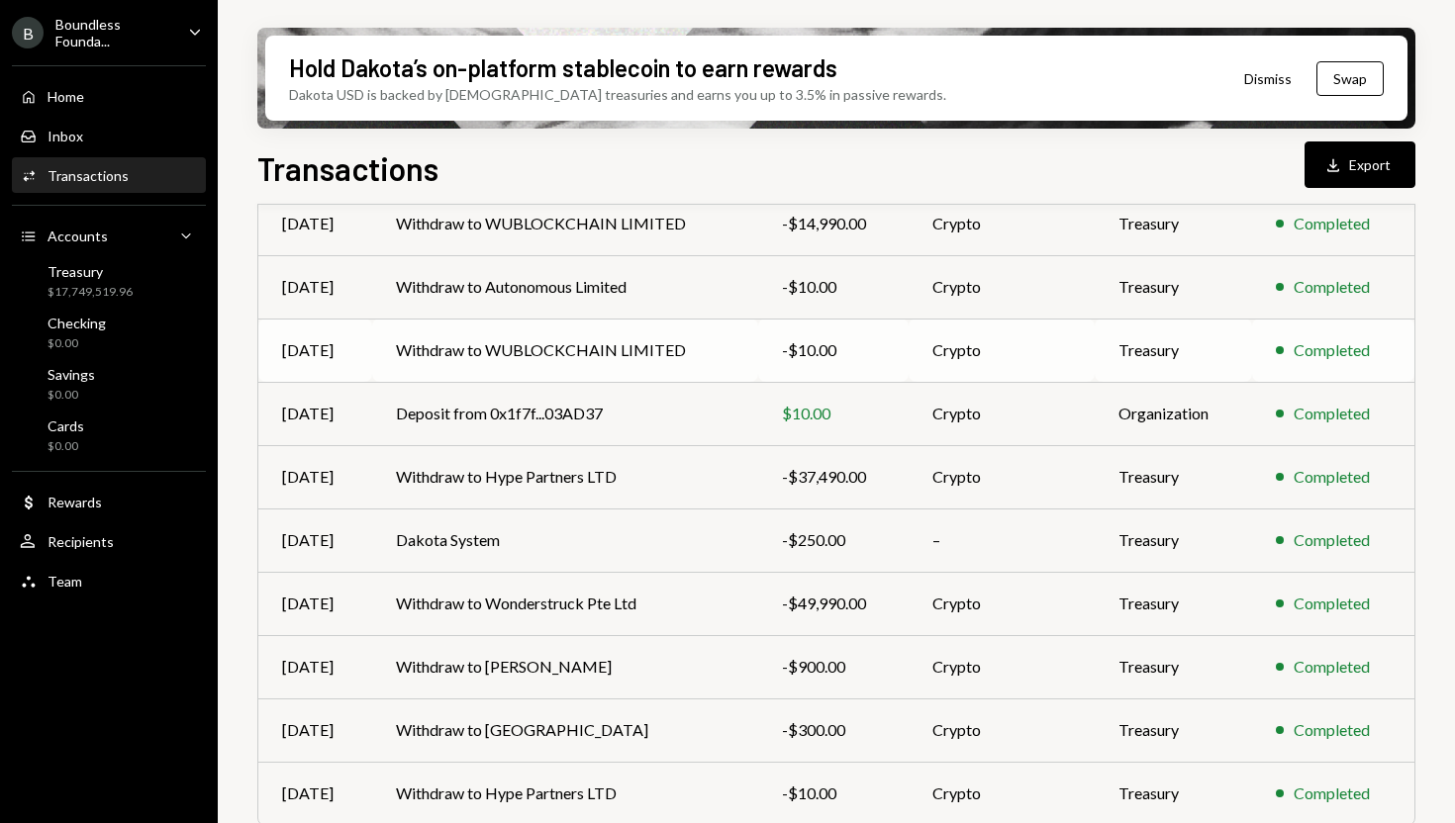
scroll to position [304, 0]
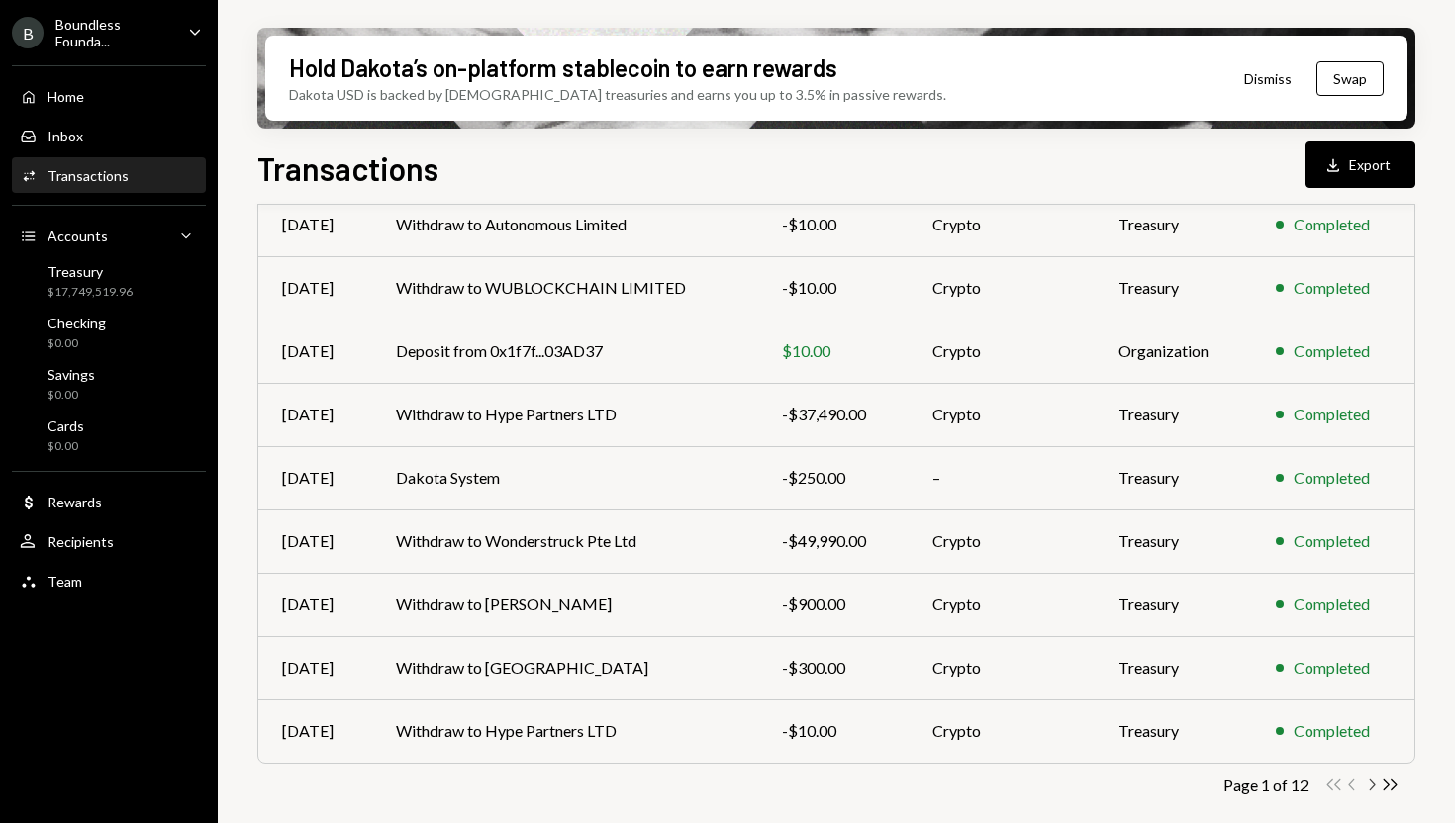
click at [1372, 789] on icon "Chevron Right" at bounding box center [1371, 785] width 19 height 19
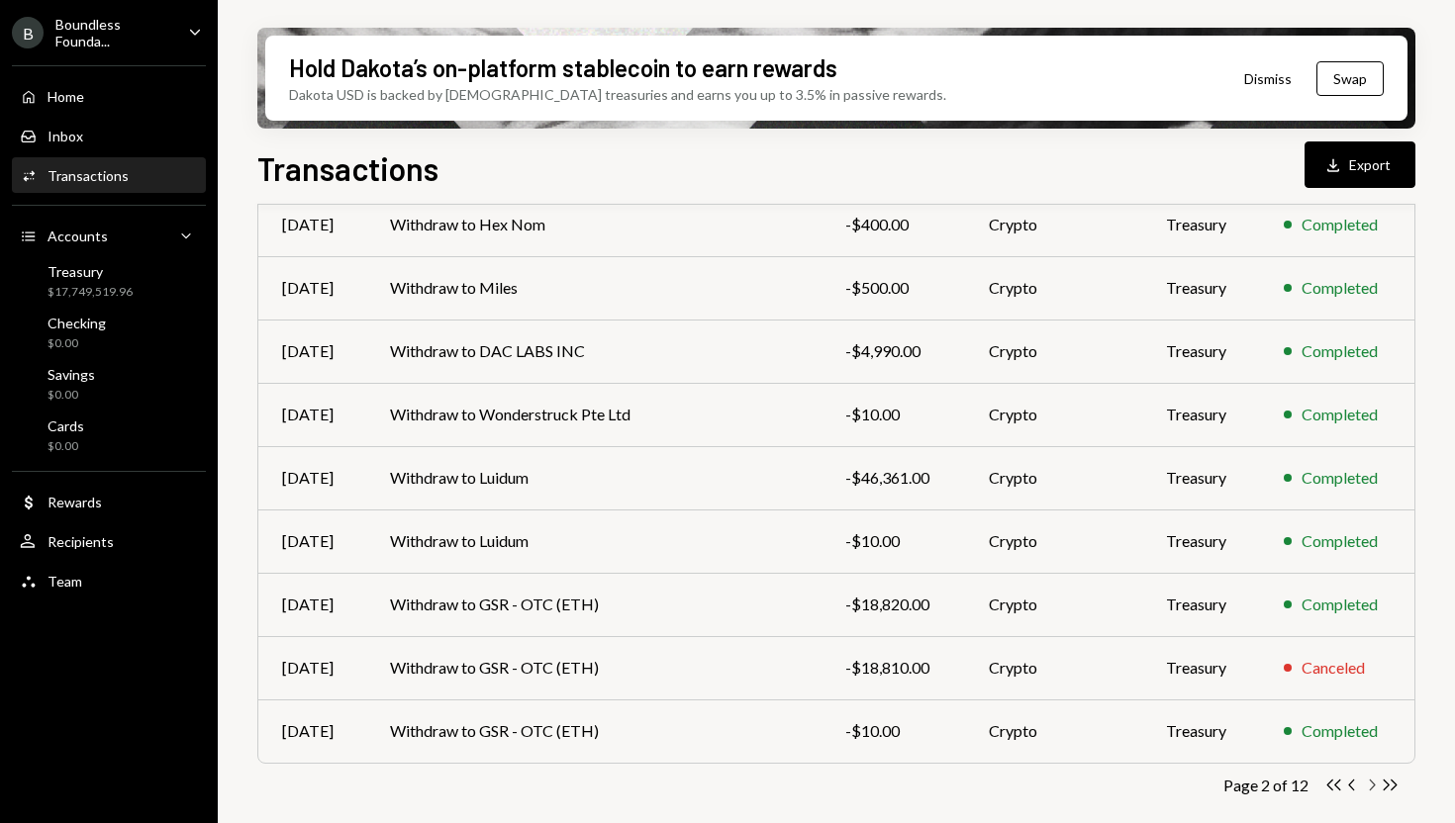
click at [1374, 783] on icon "button" at bounding box center [1373, 785] width 6 height 11
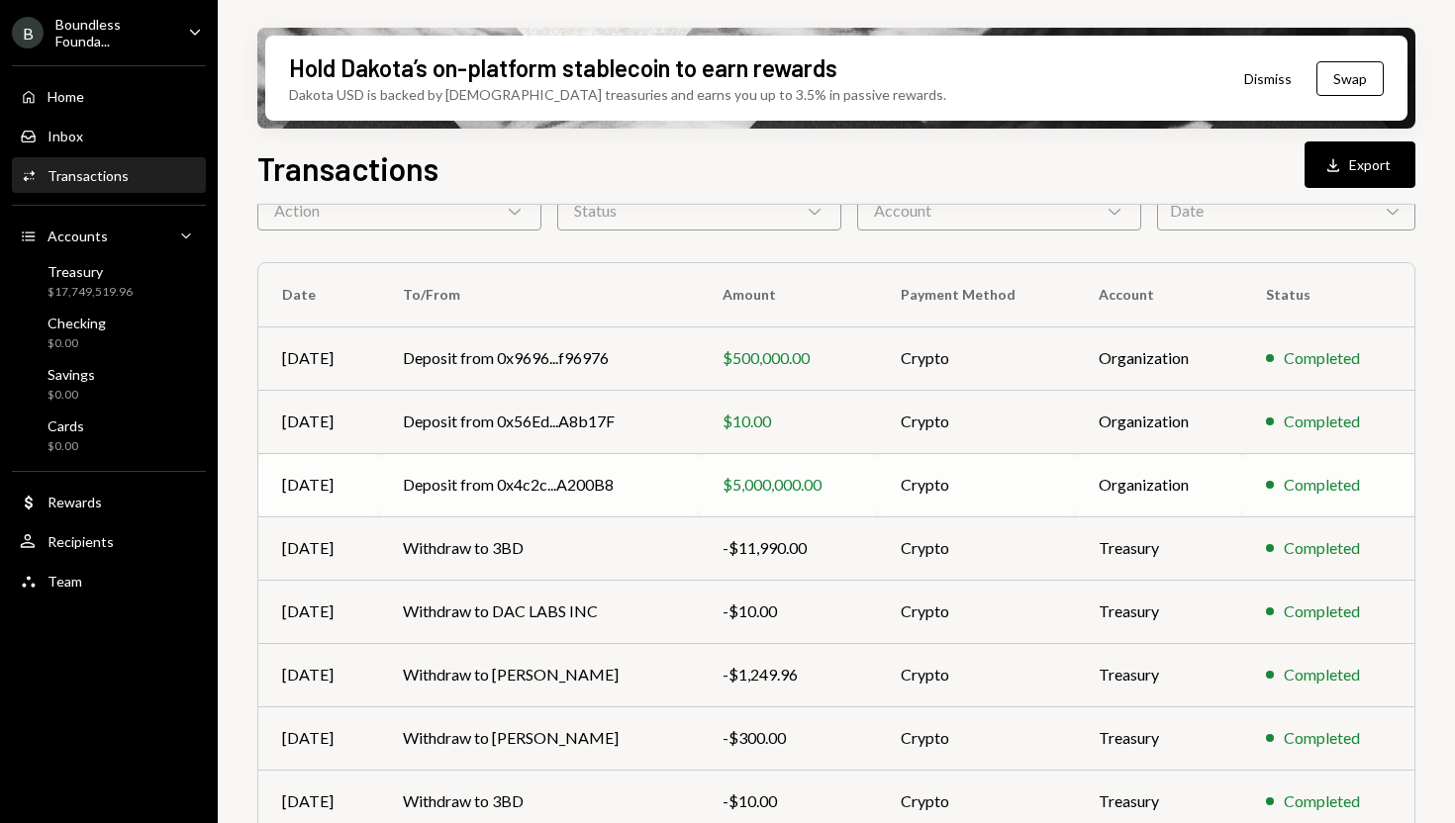
scroll to position [125, 0]
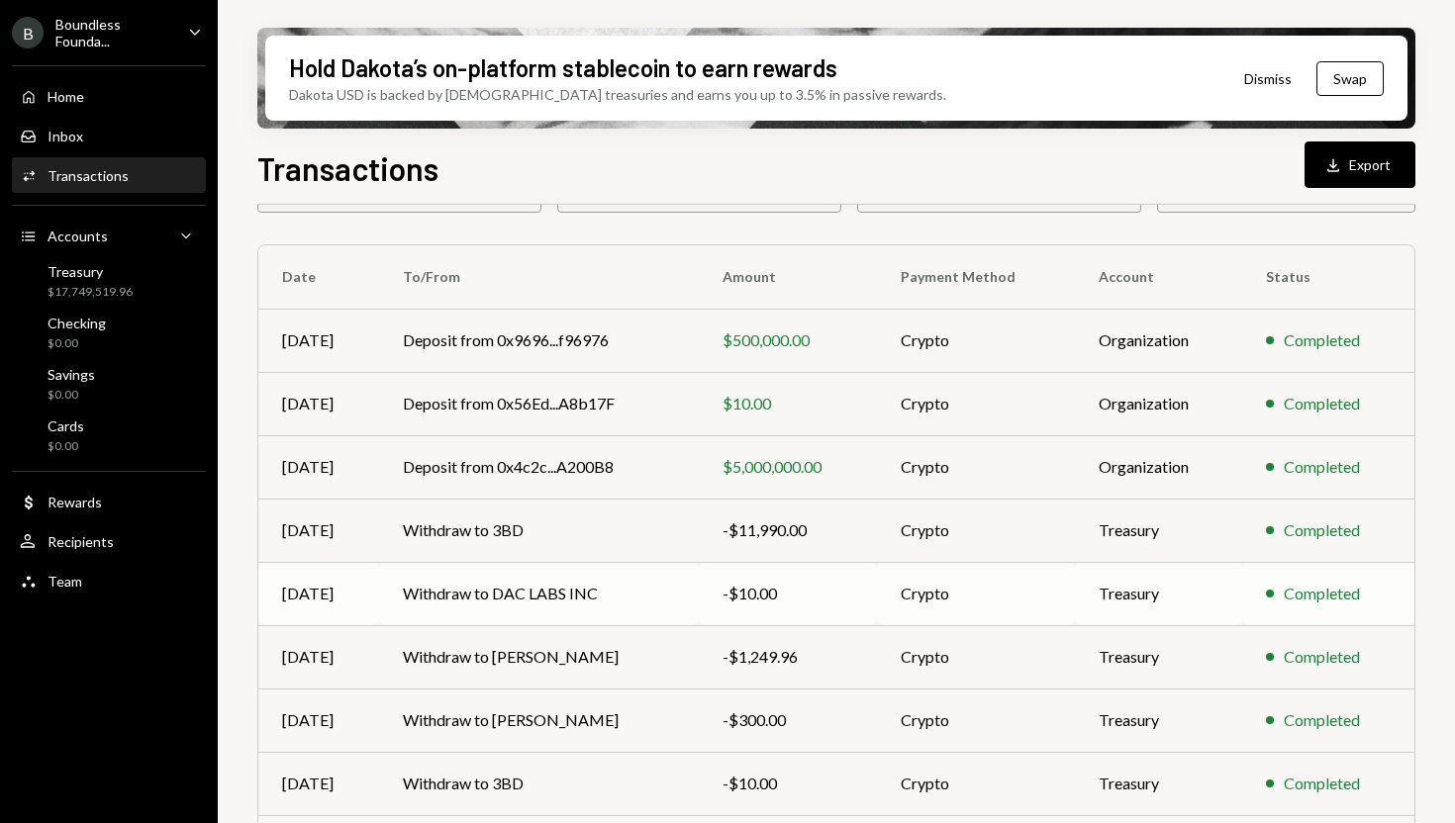
click at [644, 596] on td "Withdraw to DAC LABS INC" at bounding box center [539, 593] width 321 height 63
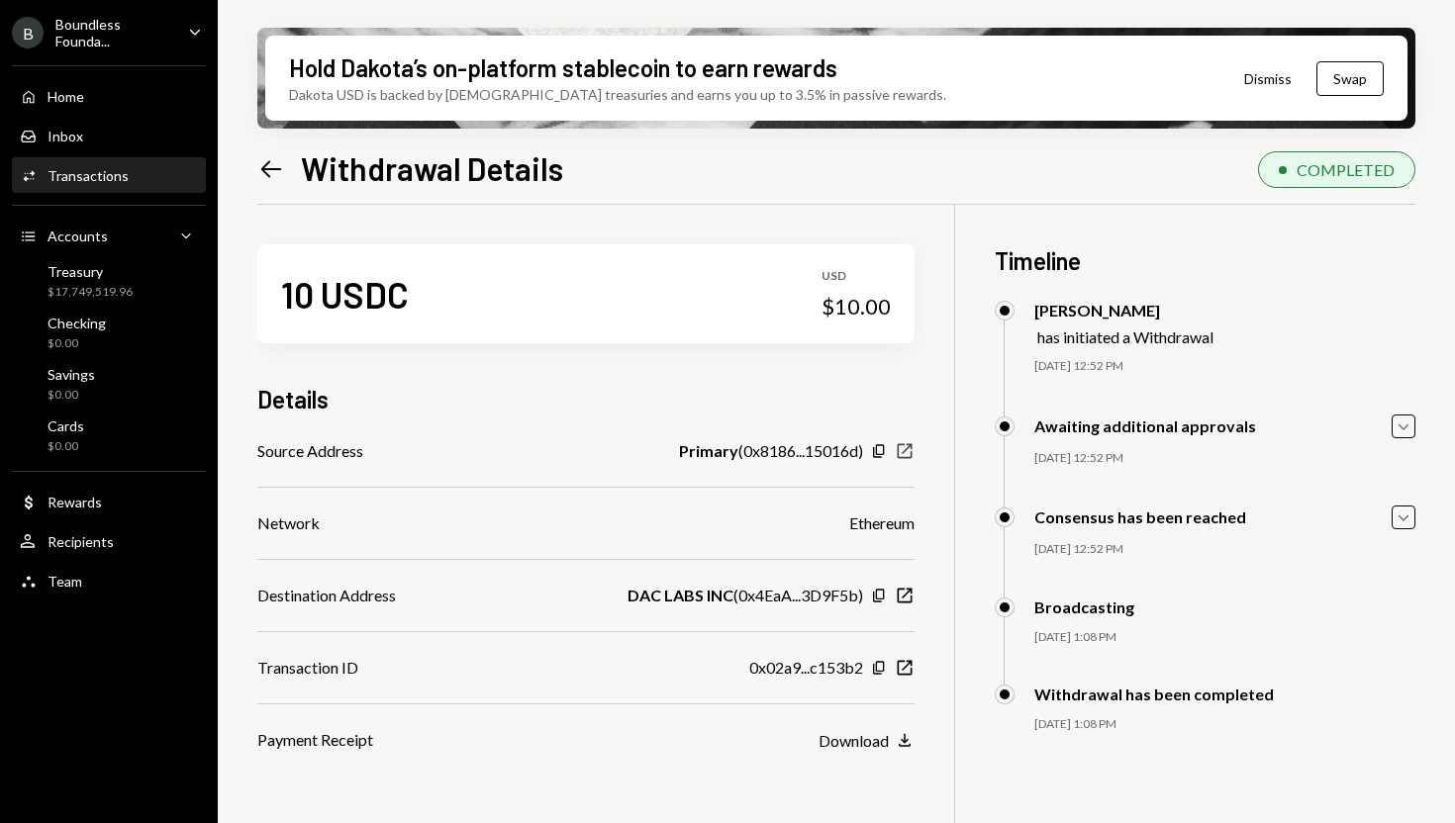
click at [899, 448] on icon "New Window" at bounding box center [905, 451] width 20 height 20
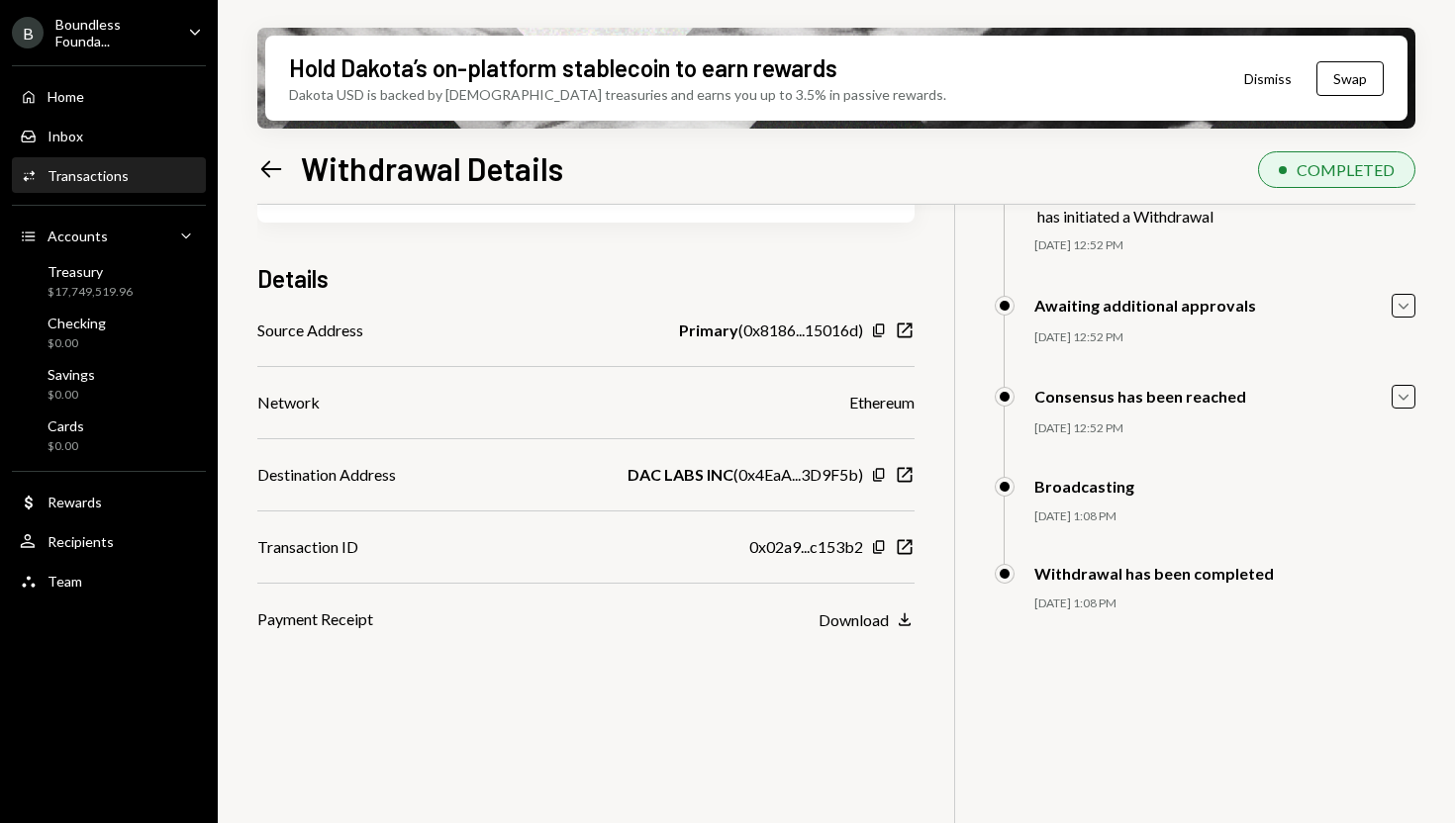
scroll to position [125, 0]
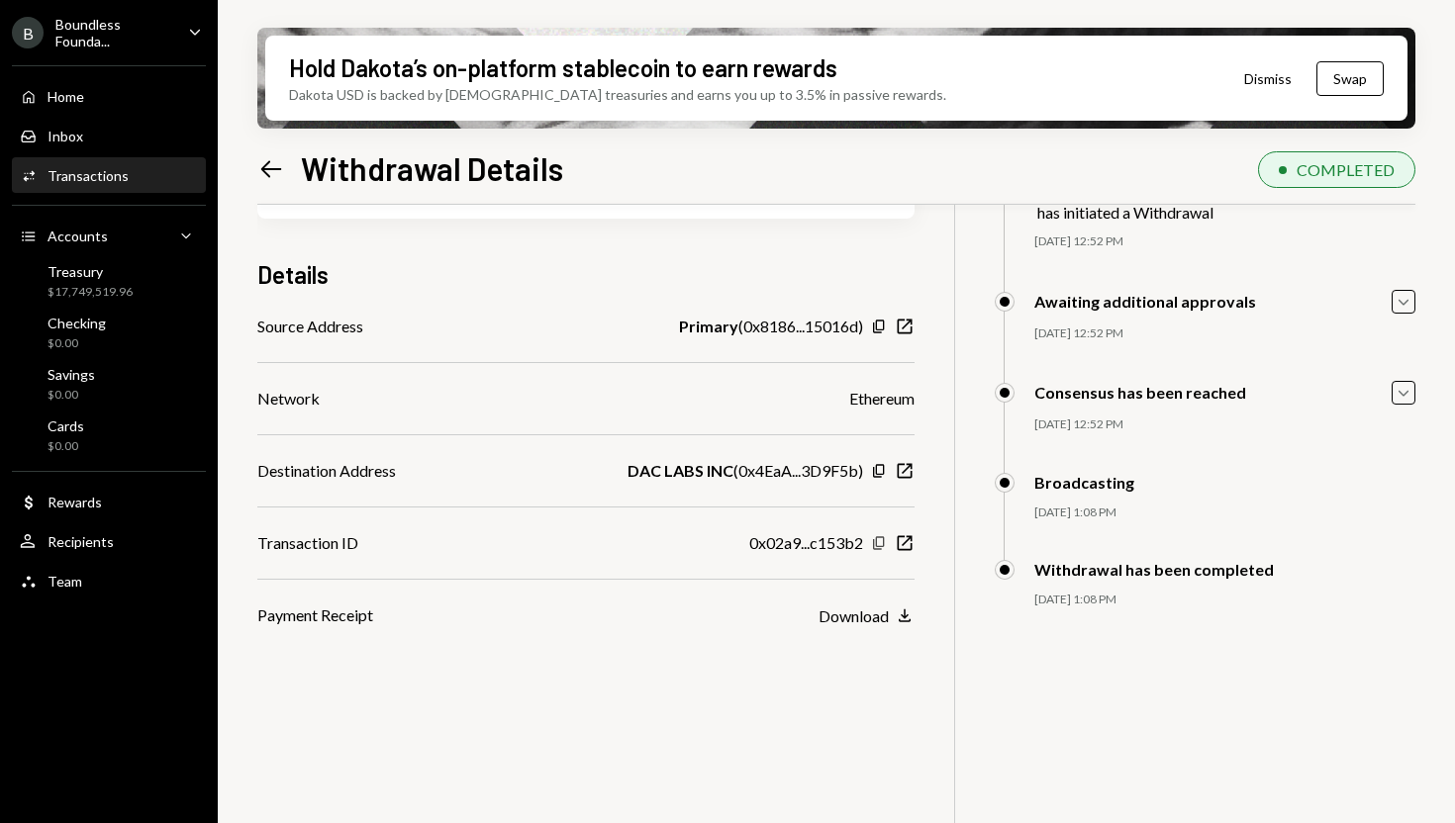
click at [873, 546] on icon "button" at bounding box center [878, 542] width 11 height 13
click at [270, 178] on icon "Left Arrow" at bounding box center [271, 169] width 28 height 28
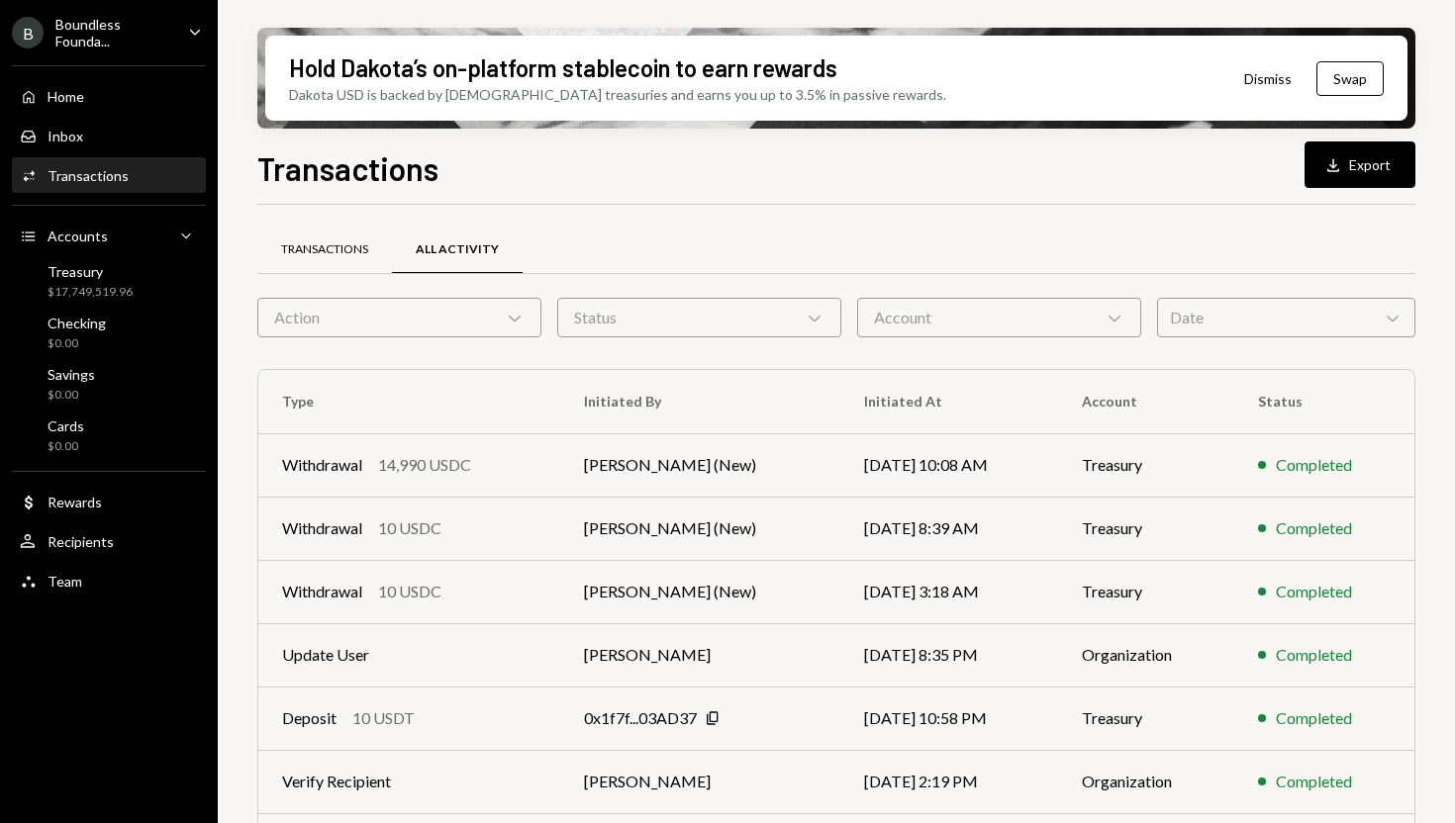
click at [324, 255] on div "Transactions" at bounding box center [324, 249] width 87 height 17
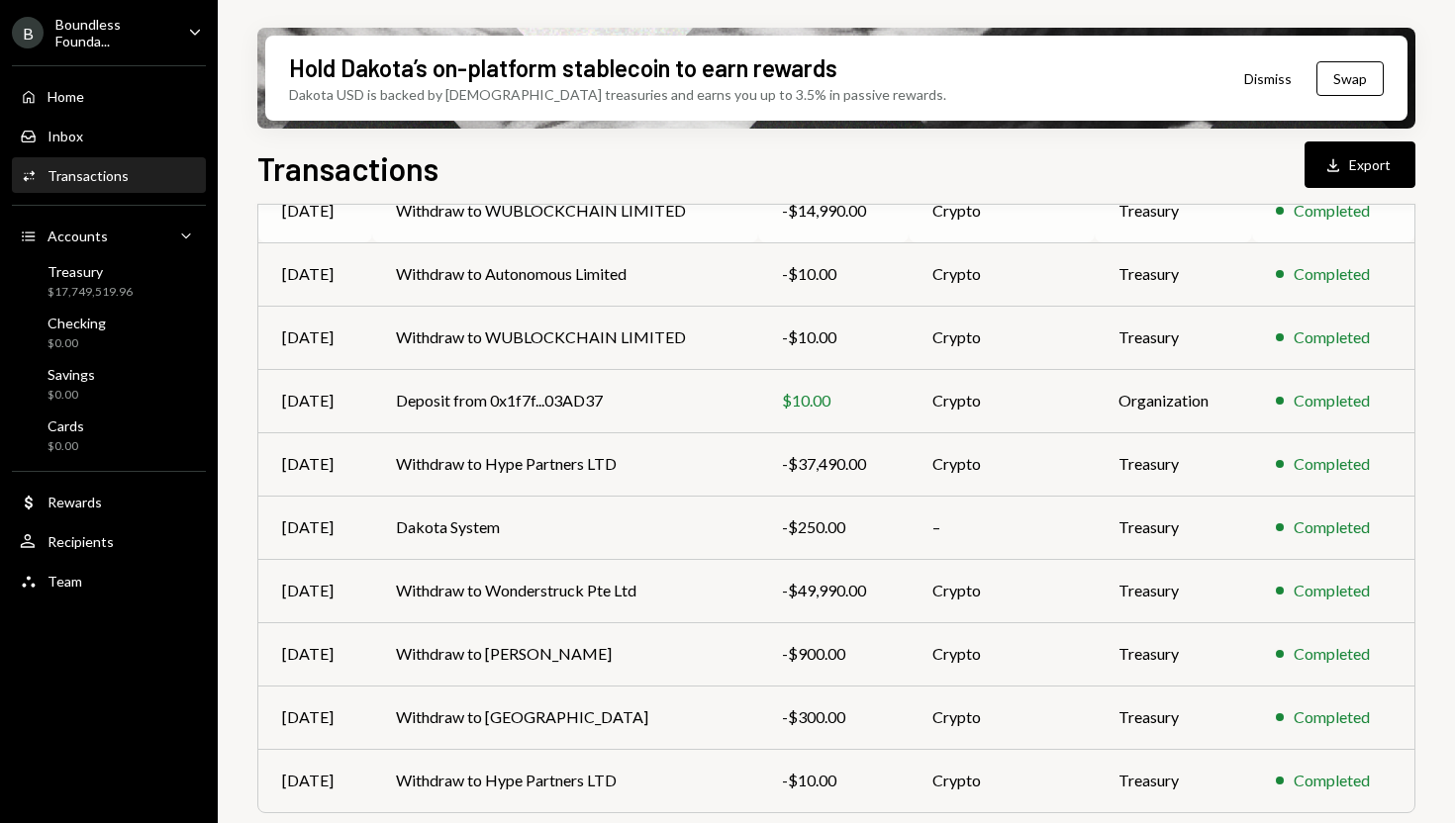
scroll to position [304, 0]
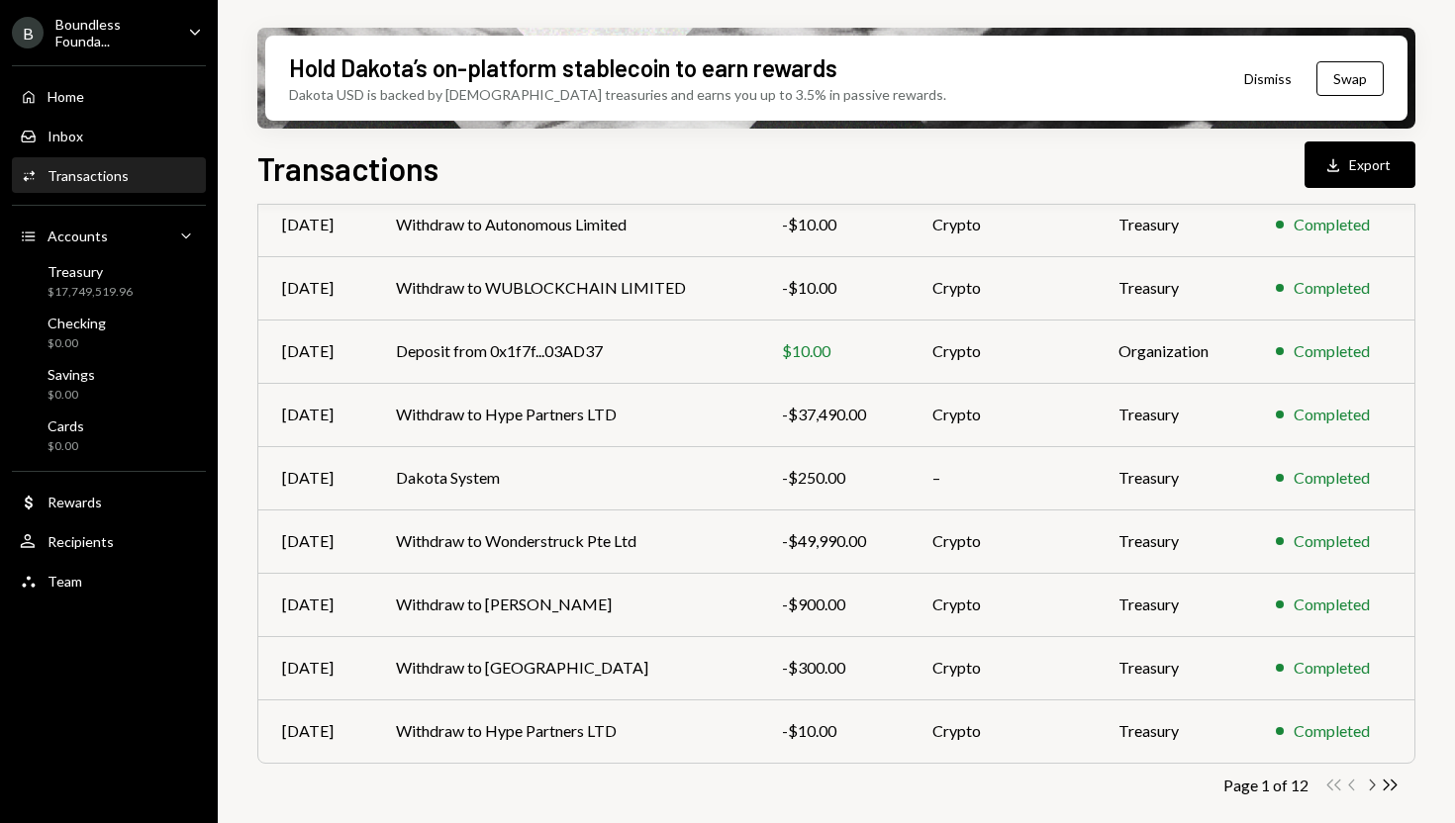
click at [1373, 790] on icon "Chevron Right" at bounding box center [1371, 785] width 19 height 19
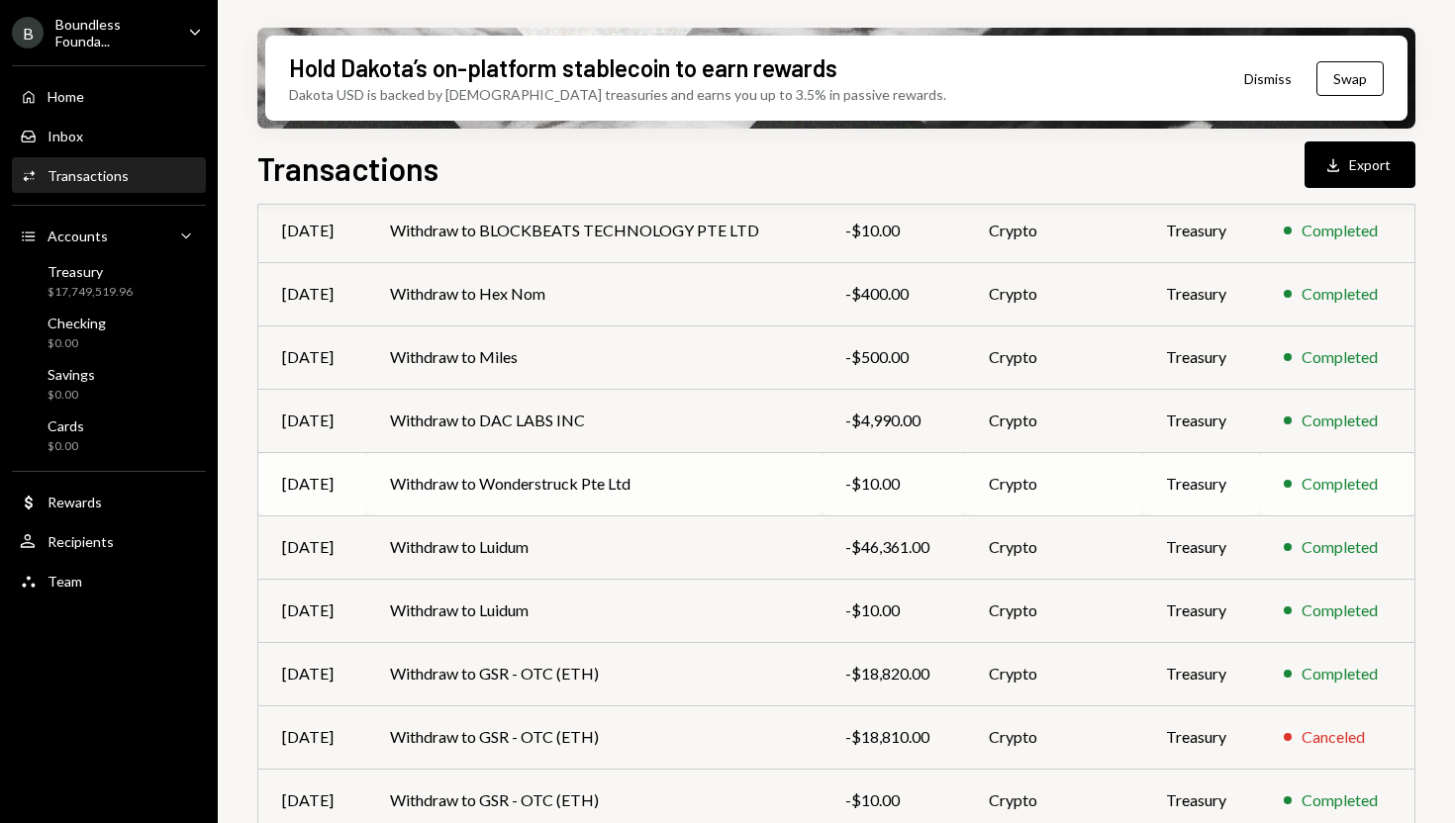
scroll to position [242, 0]
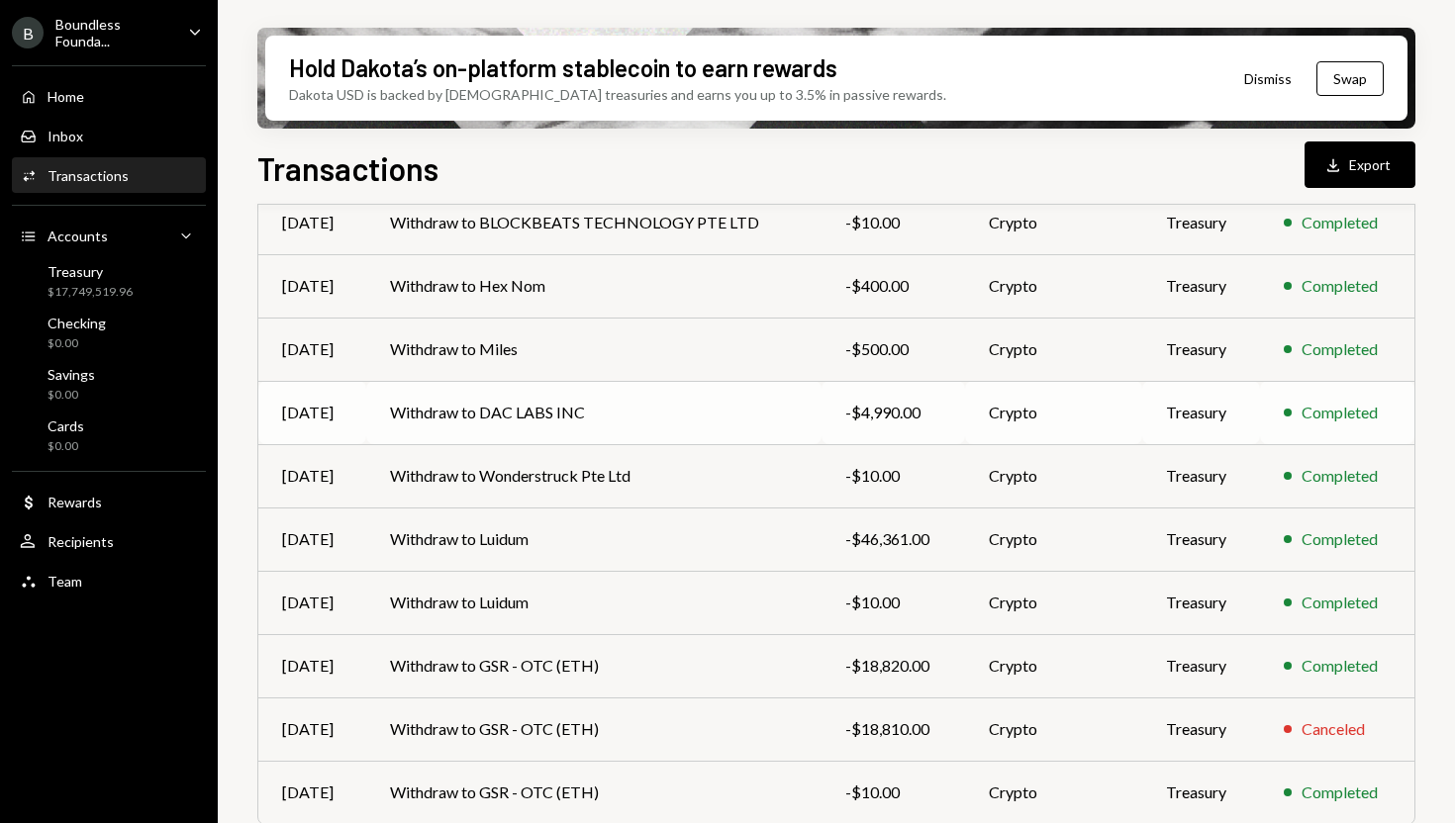
click at [680, 384] on td "Withdraw to DAC LABS INC" at bounding box center [593, 412] width 455 height 63
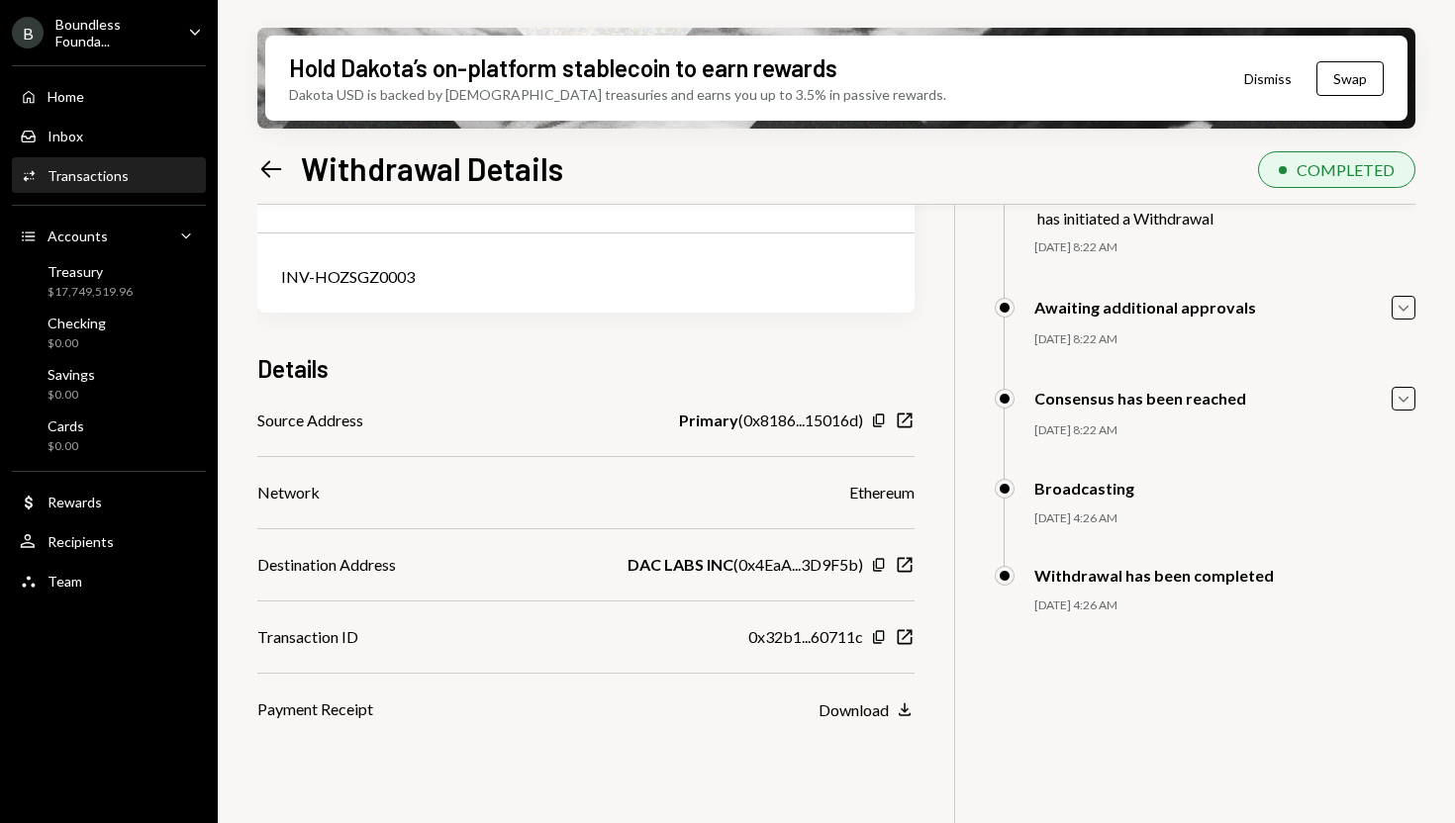
scroll to position [132, 0]
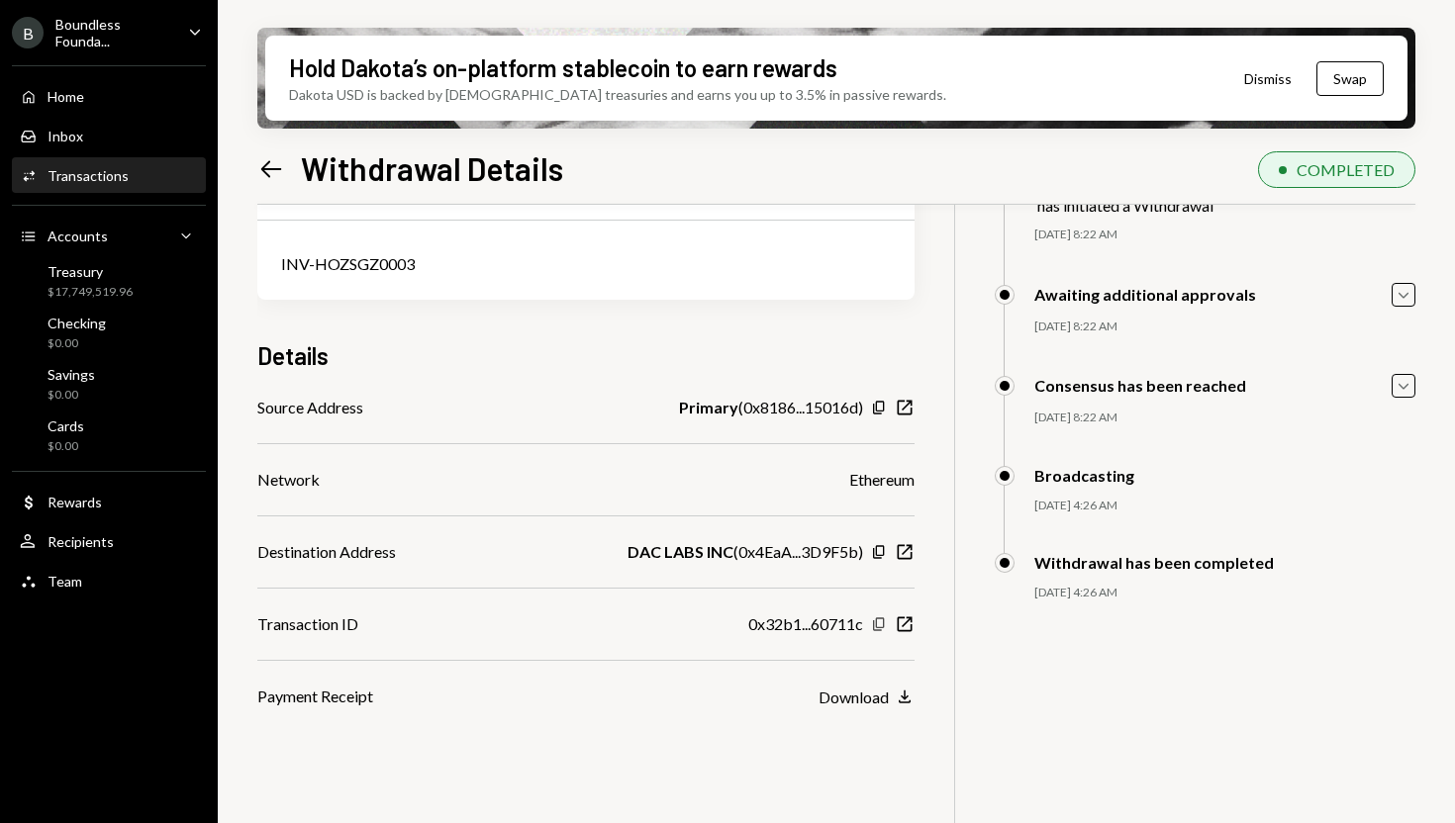
click at [871, 624] on icon "Copy" at bounding box center [879, 625] width 16 height 16
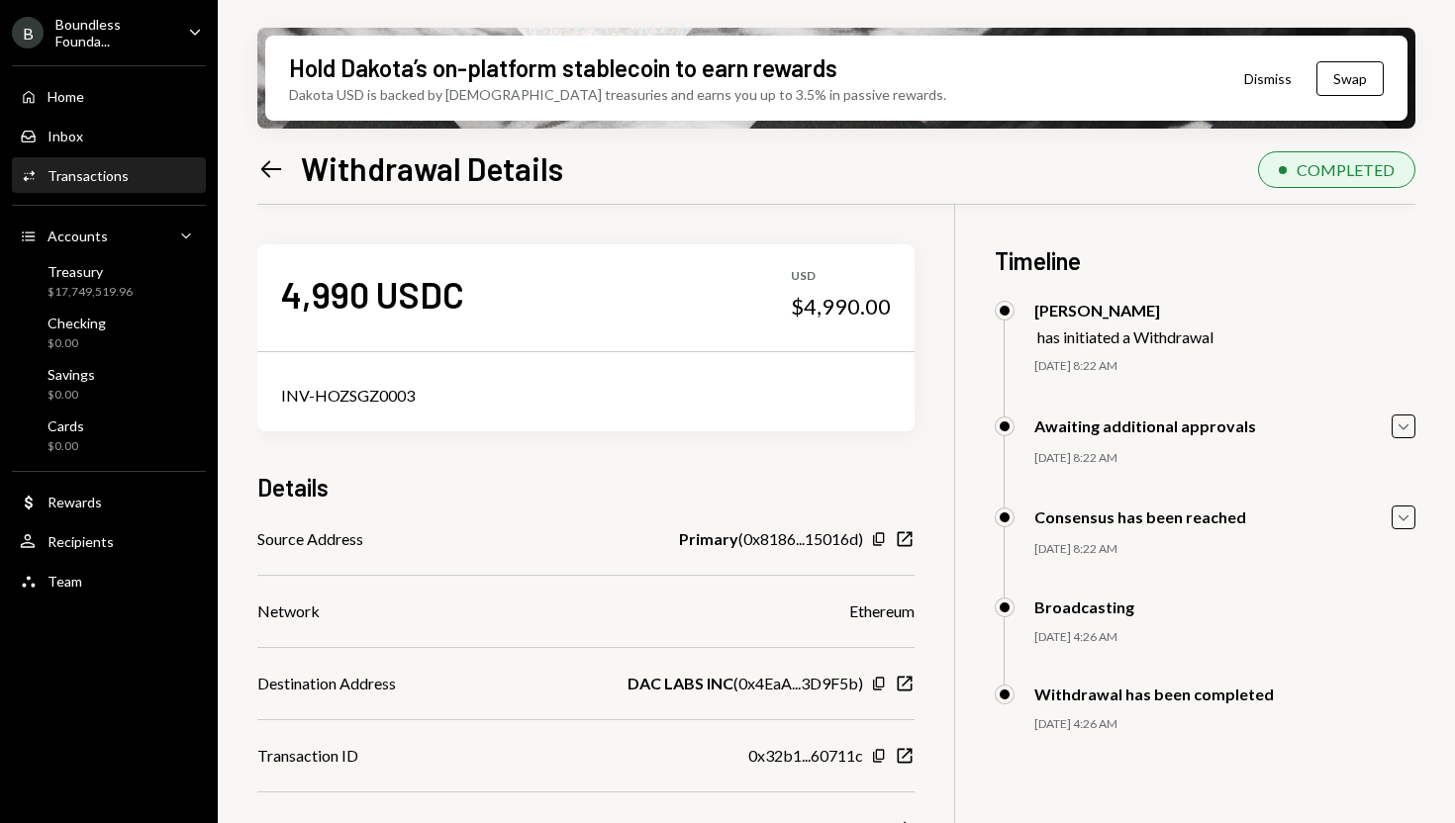
scroll to position [132, 0]
